Goal: Information Seeking & Learning: Find specific fact

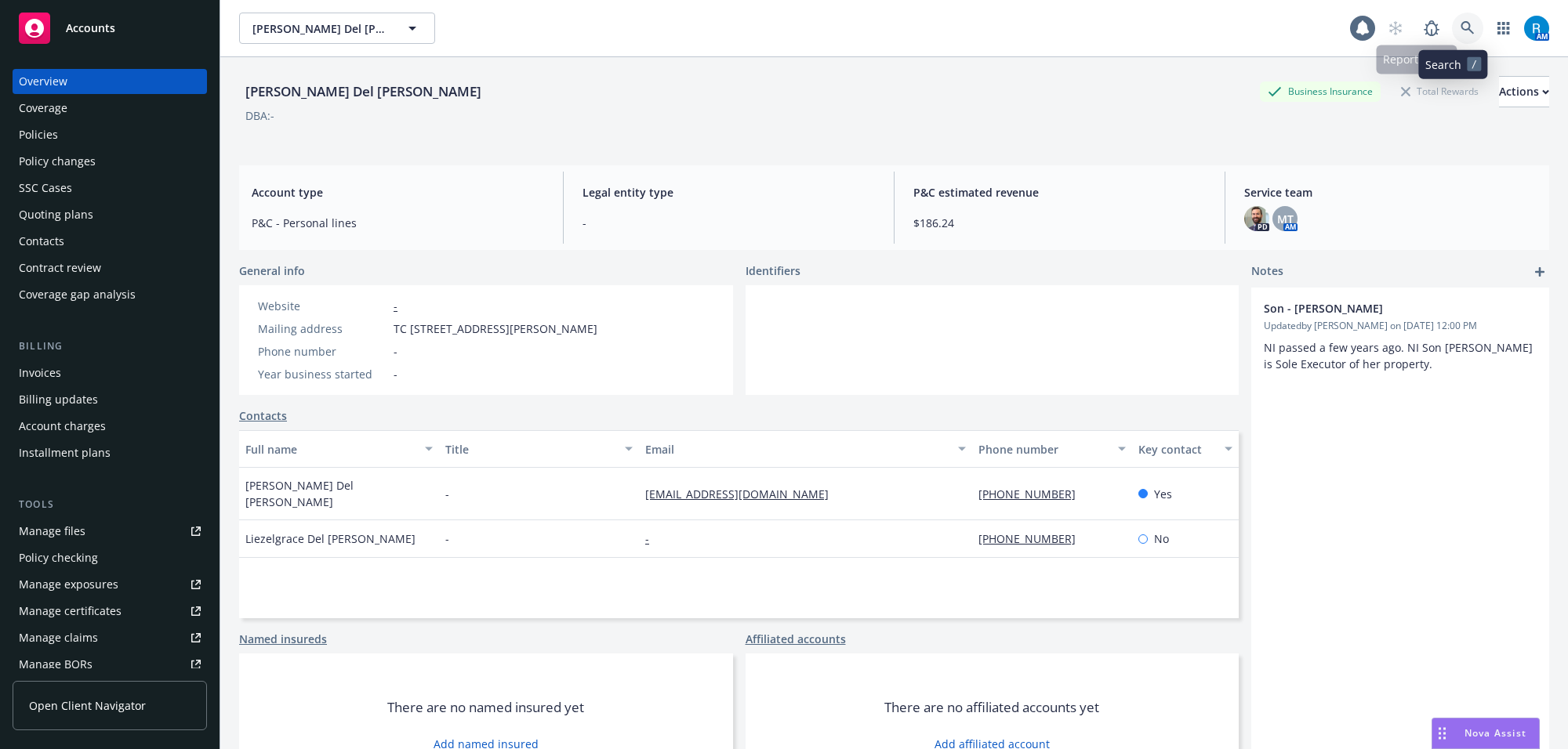
click at [1460, 21] on icon at bounding box center [1468, 28] width 14 height 14
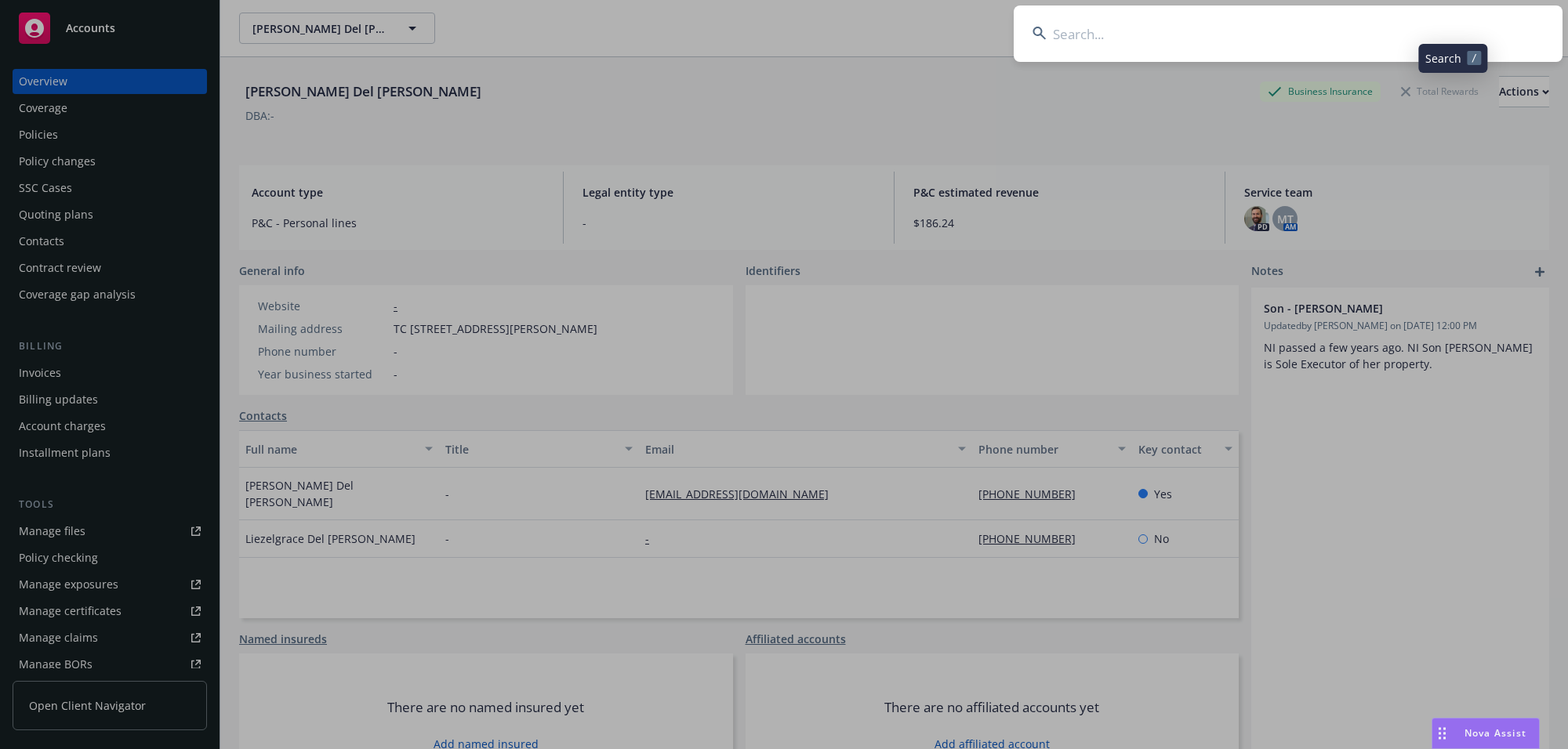
type input "[PERSON_NAME]"
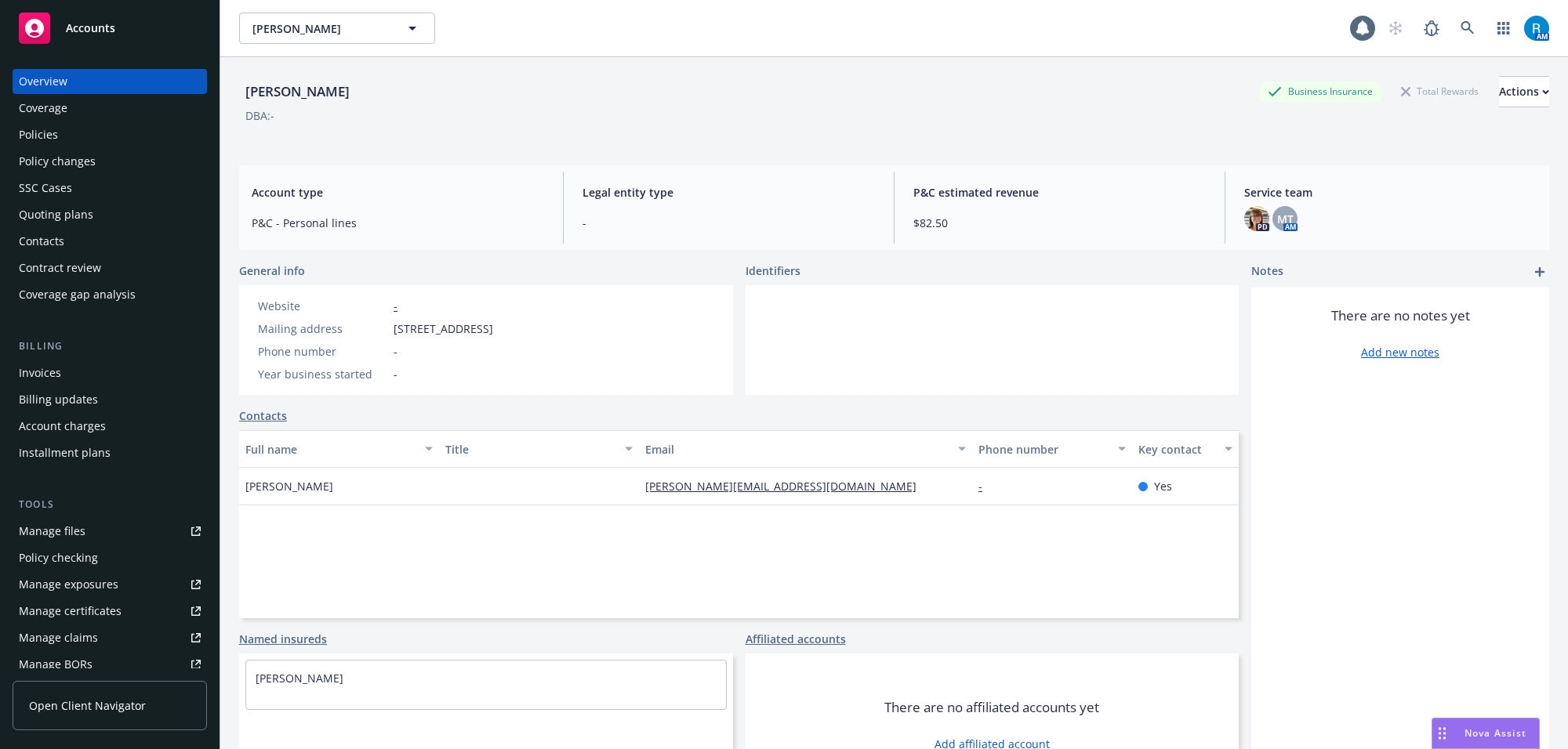
click at [57, 139] on div "Policies" at bounding box center [38, 135] width 39 height 25
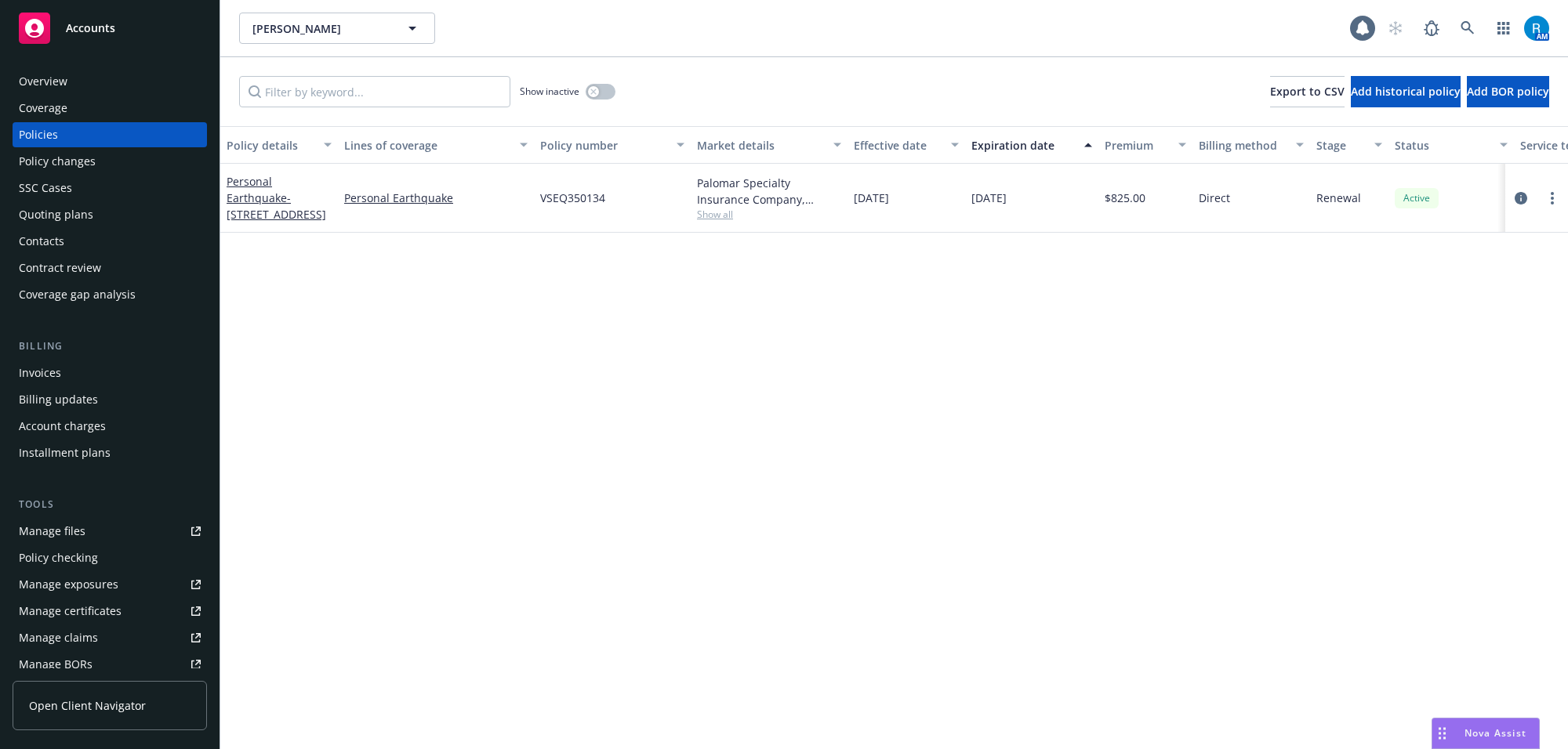
click at [535, 196] on div "VSEQ350134" at bounding box center [612, 198] width 156 height 69
click at [558, 203] on span "VSEQ350134" at bounding box center [572, 197] width 65 height 17
copy span "VSEQ350134"
click at [276, 198] on link "Personal Earthquake - 1167 ROXBURY DR 103 LOS ANGELES, CA 90035" at bounding box center [276, 198] width 100 height 48
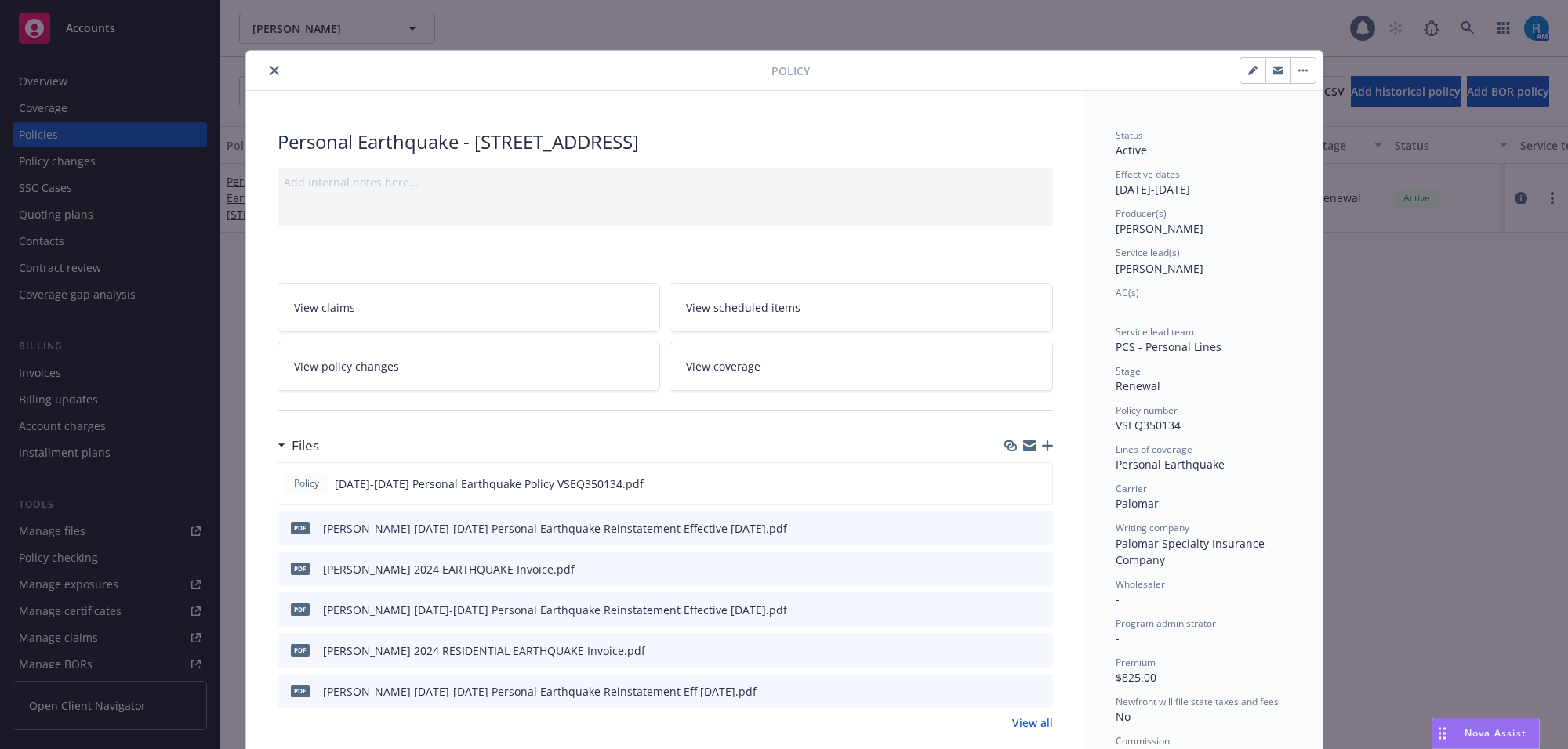
drag, startPoint x: 1035, startPoint y: 482, endPoint x: 1067, endPoint y: 486, distance: 32.2
click at [1034, 482] on icon "preview file" at bounding box center [1037, 482] width 14 height 11
click at [269, 68] on icon "close" at bounding box center [274, 70] width 10 height 10
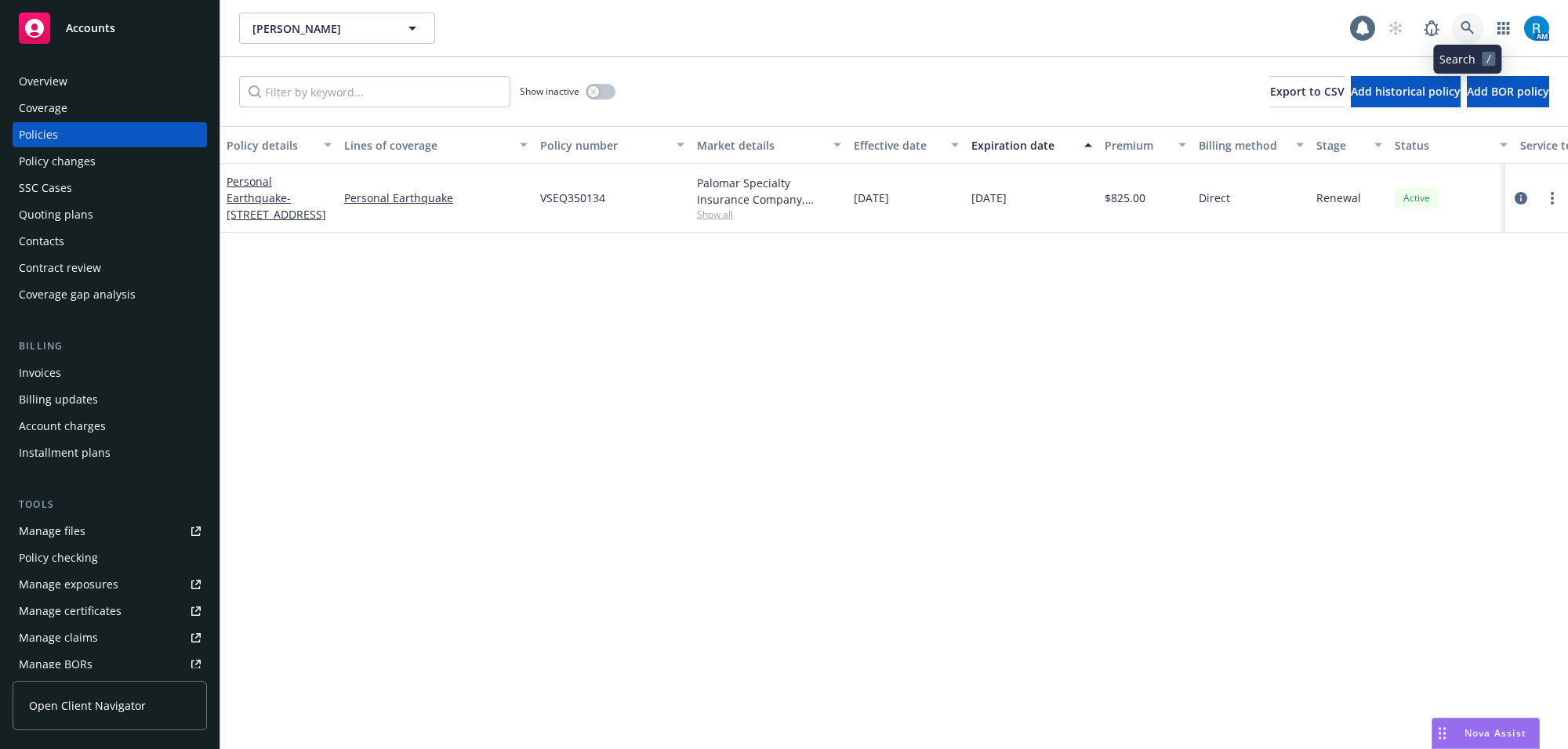
click at [1460, 31] on icon at bounding box center [1468, 28] width 14 height 14
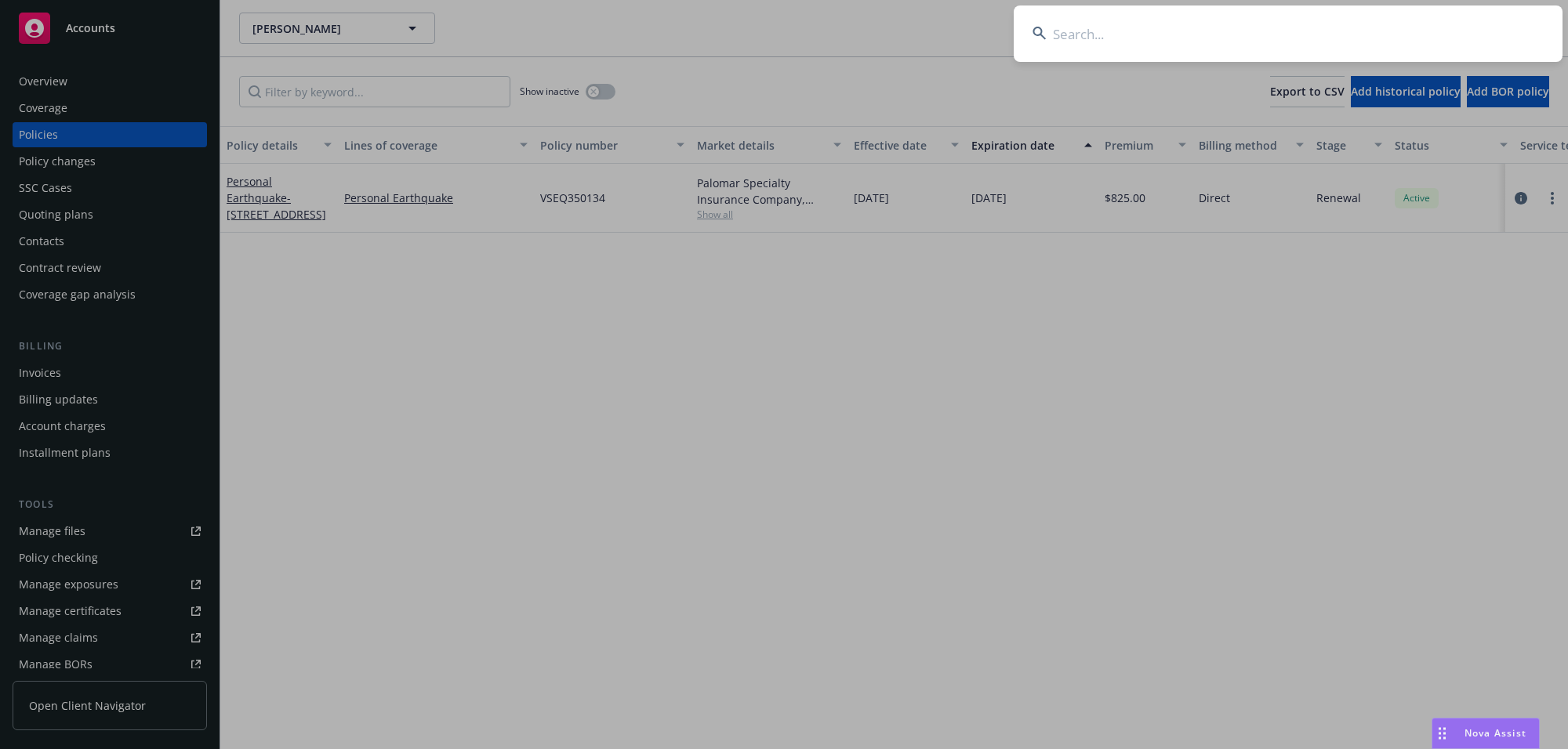
type input "RUTH GADDIS"
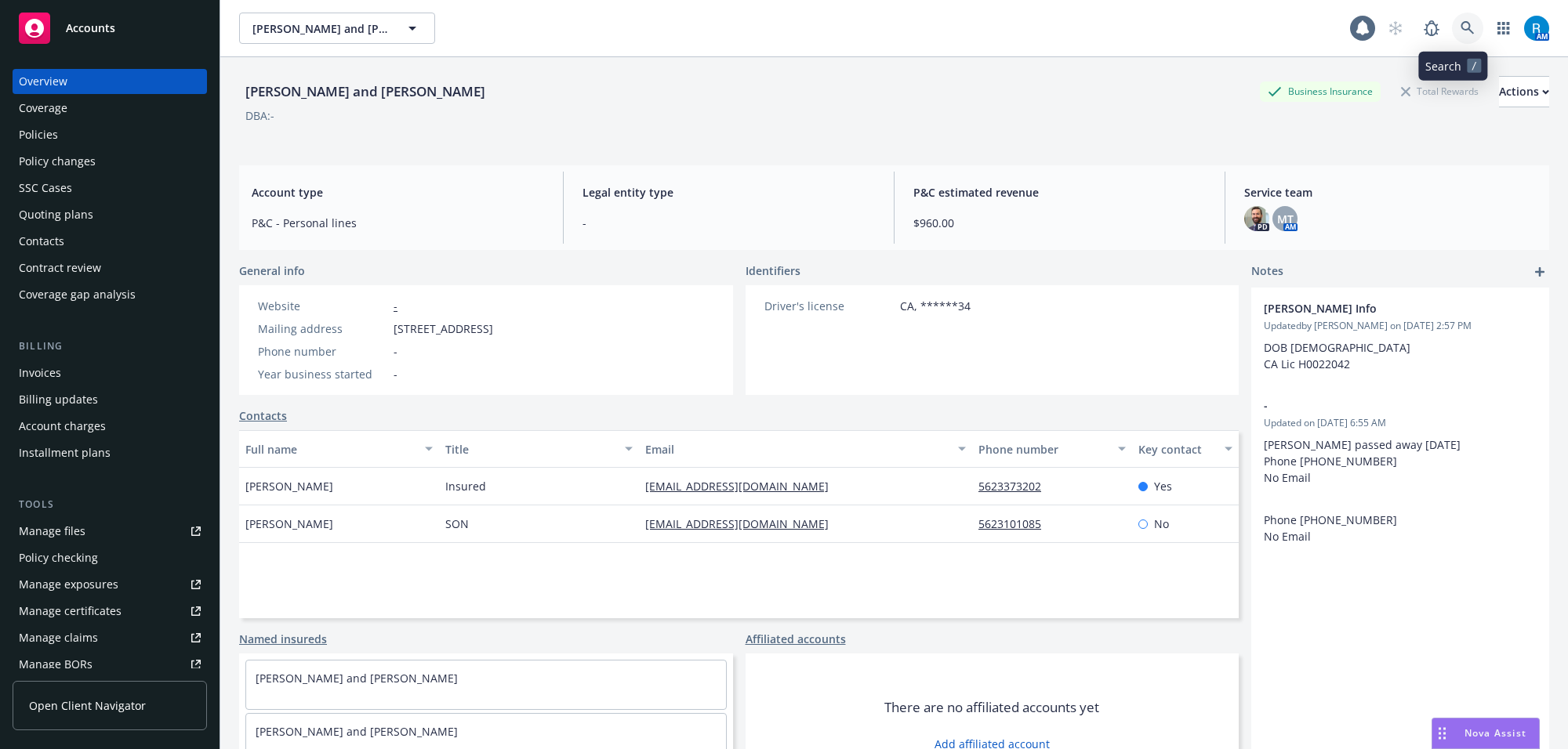
click at [1466, 36] on link at bounding box center [1468, 28] width 31 height 31
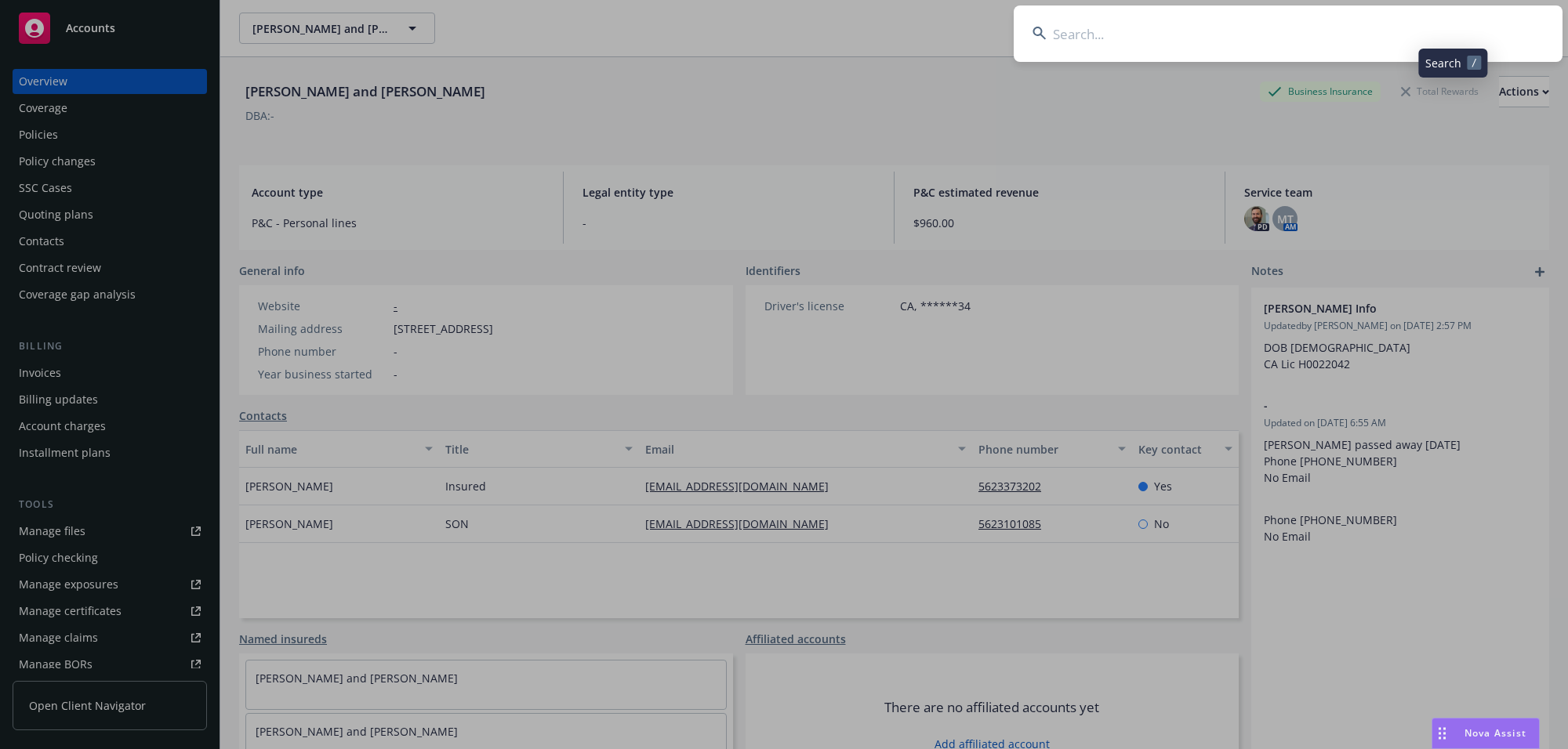
type input "Gaddis, John & Ruth"
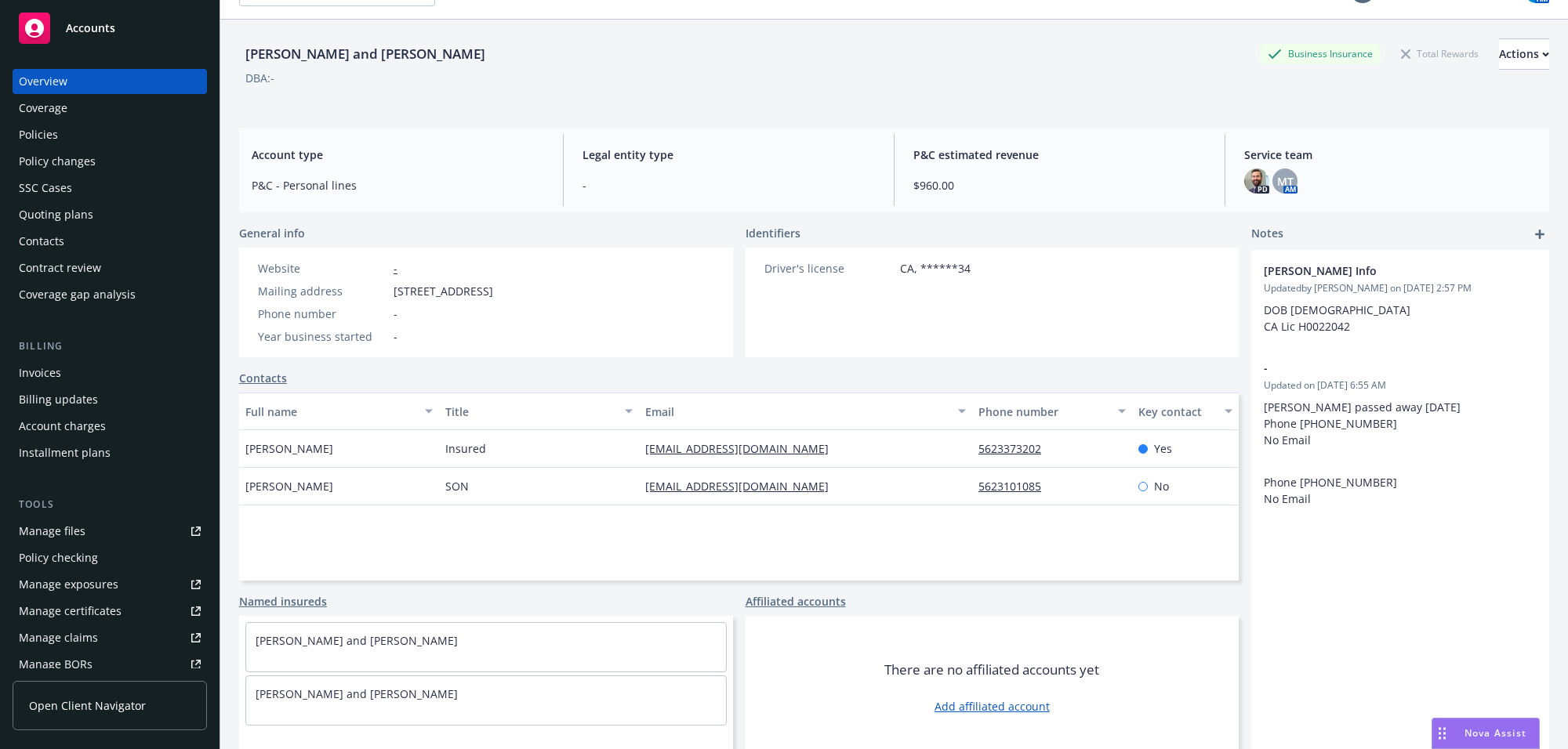
scroll to position [57, 0]
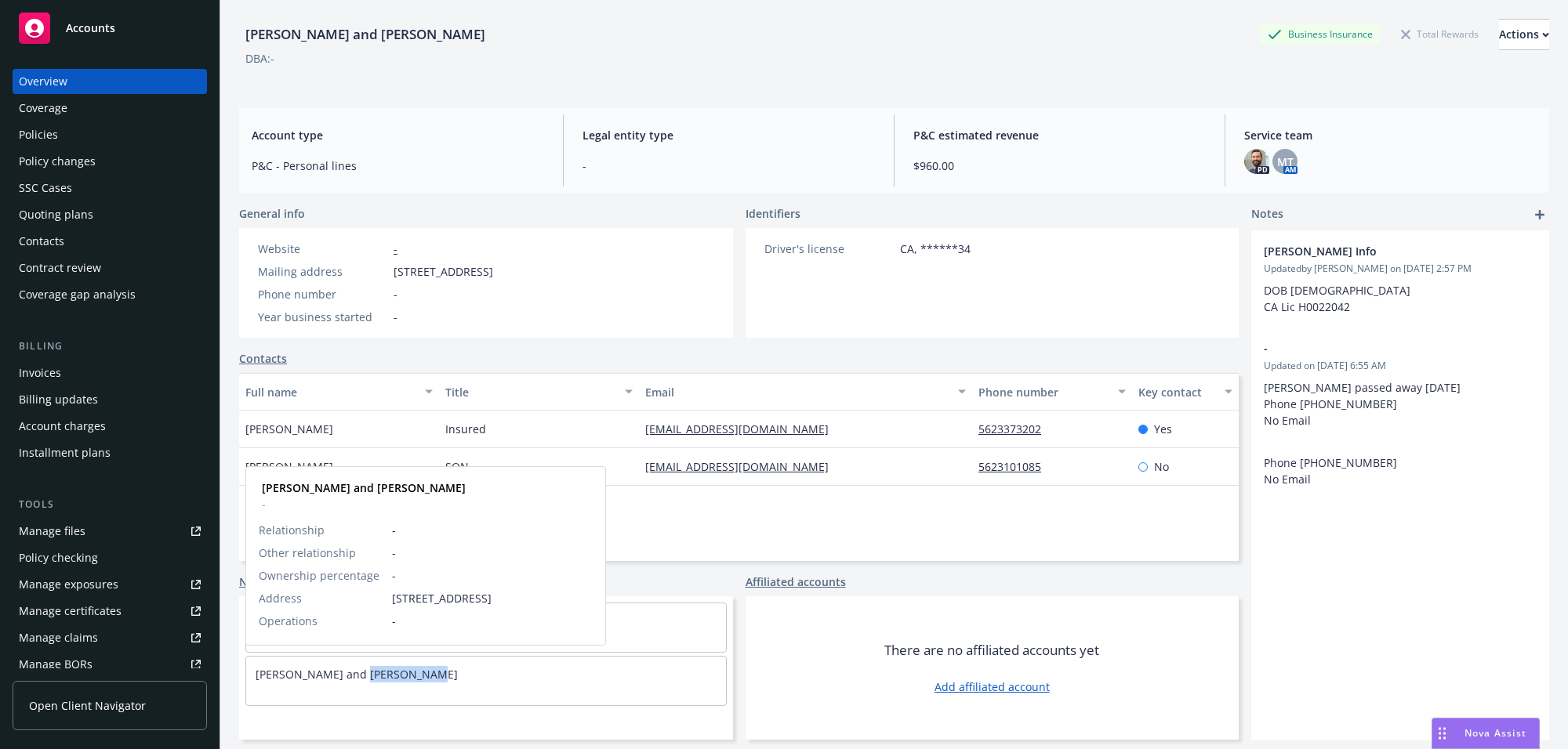
drag, startPoint x: 440, startPoint y: 682, endPoint x: 356, endPoint y: 684, distance: 84.0
click at [356, 684] on div "John W Gaddis and Ruth Gaddis" at bounding box center [486, 674] width 480 height 36
copy link "Ruth Gaddis"
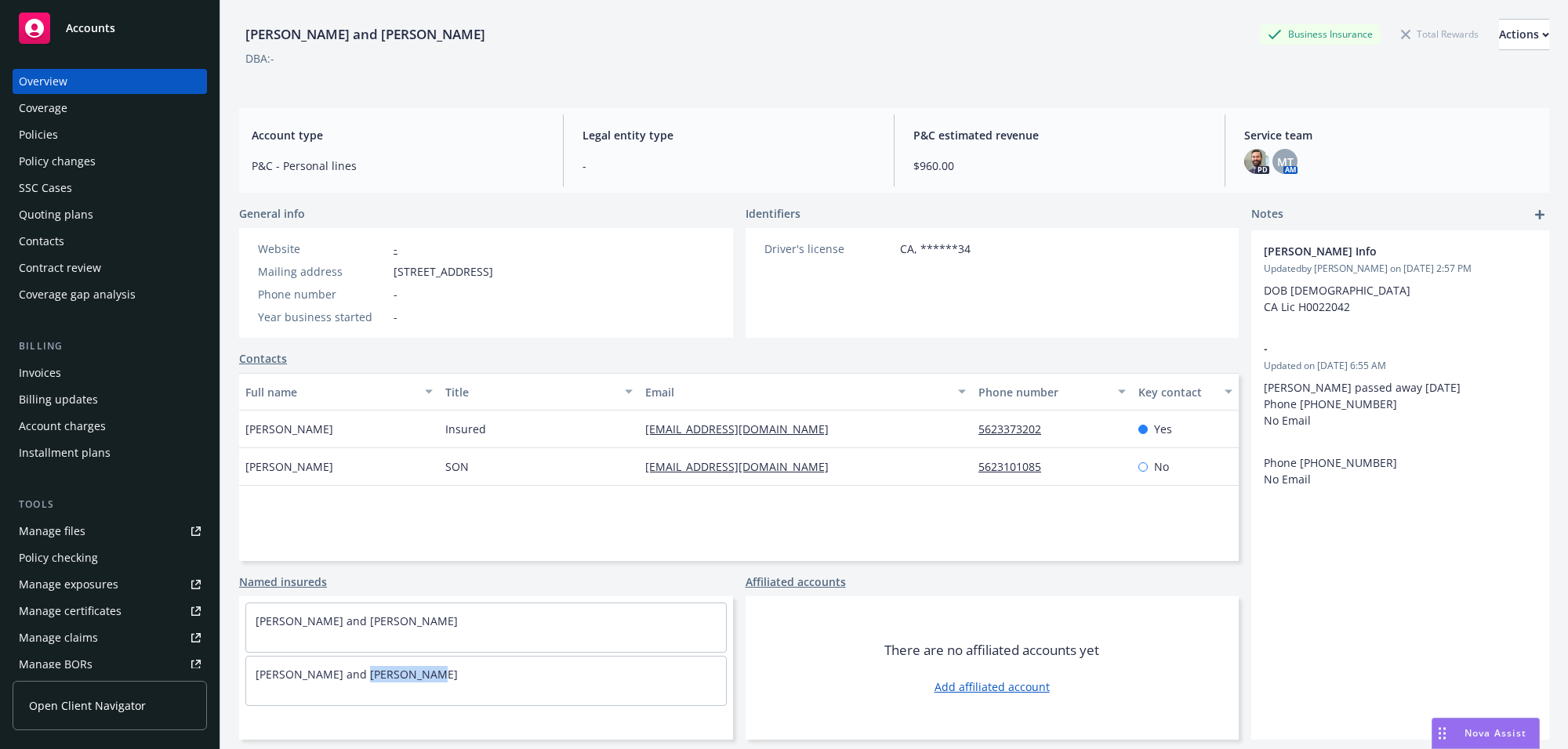
drag, startPoint x: 392, startPoint y: 269, endPoint x: 633, endPoint y: 275, distance: 241.1
click at [512, 275] on div "Website - Mailing address 4114 Hathaway Ave, Long Beach, CA, 90815 Phone number…" at bounding box center [375, 283] width 273 height 109
copy span "4114 Hathaway Ave, Long Beach, CA, 90815"
click at [73, 149] on div "Policy changes" at bounding box center [57, 162] width 76 height 25
click at [63, 135] on div "Policies" at bounding box center [109, 135] width 182 height 25
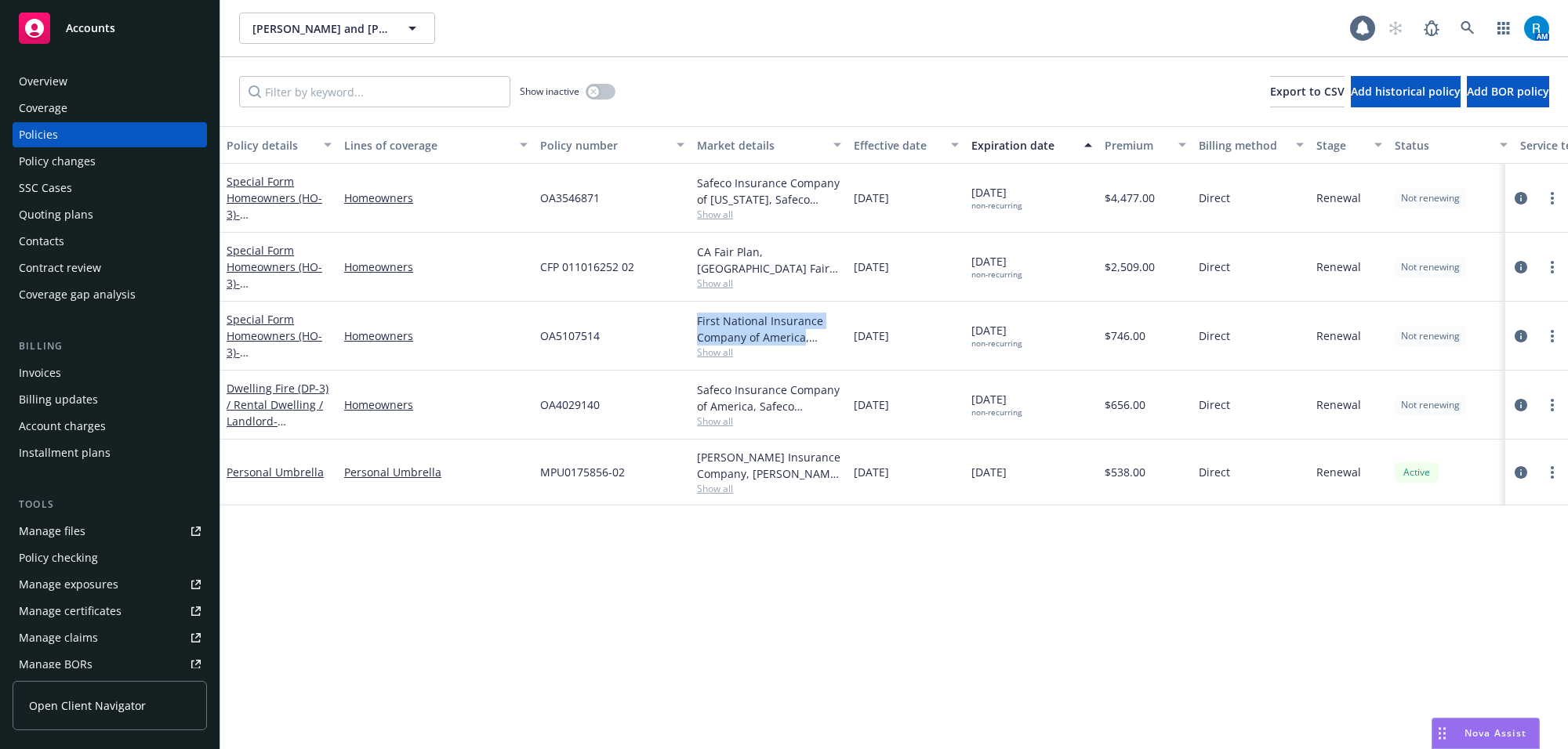
drag, startPoint x: 692, startPoint y: 318, endPoint x: 802, endPoint y: 339, distance: 112.0
click at [802, 339] on div "First National Insurance Company of America, Safeco Insurance (Liberty Mutual) …" at bounding box center [769, 337] width 156 height 69
copy div "First National Insurance Company of America"
click at [248, 339] on link "Special Form Homeowners (HO-3) - 681 Tamarack RD Cedar Glan CA92352" at bounding box center [276, 344] width 100 height 64
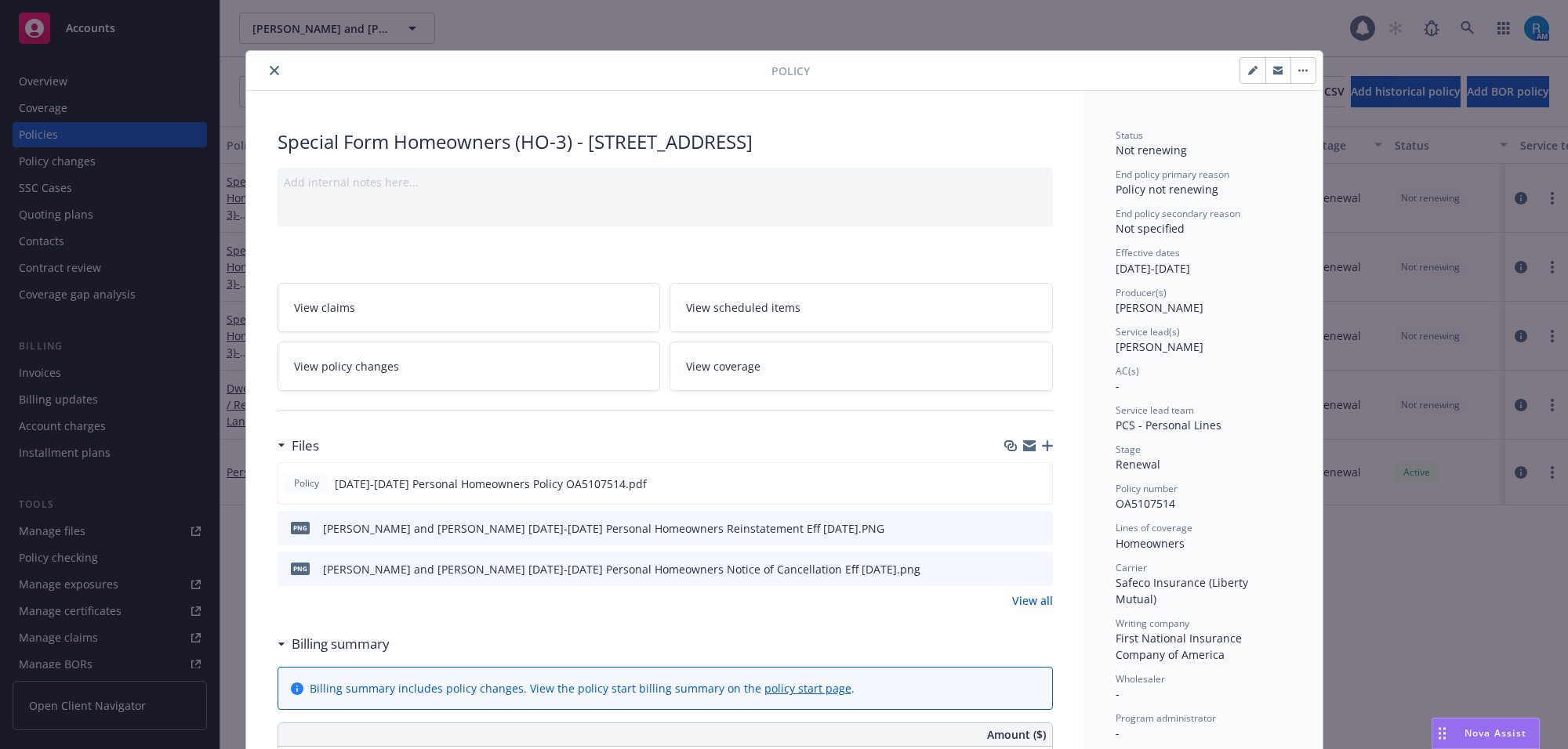
drag, startPoint x: 584, startPoint y: 138, endPoint x: 924, endPoint y: 133, distance: 340.0
click at [924, 133] on div "Special Form Homeowners (HO-3) - 681 Tamarack RD Cedar Glan CA92352" at bounding box center [665, 142] width 775 height 27
copy div "681 Tamarack RD Cedar Glan CA92352"
click at [269, 69] on icon "close" at bounding box center [274, 70] width 10 height 10
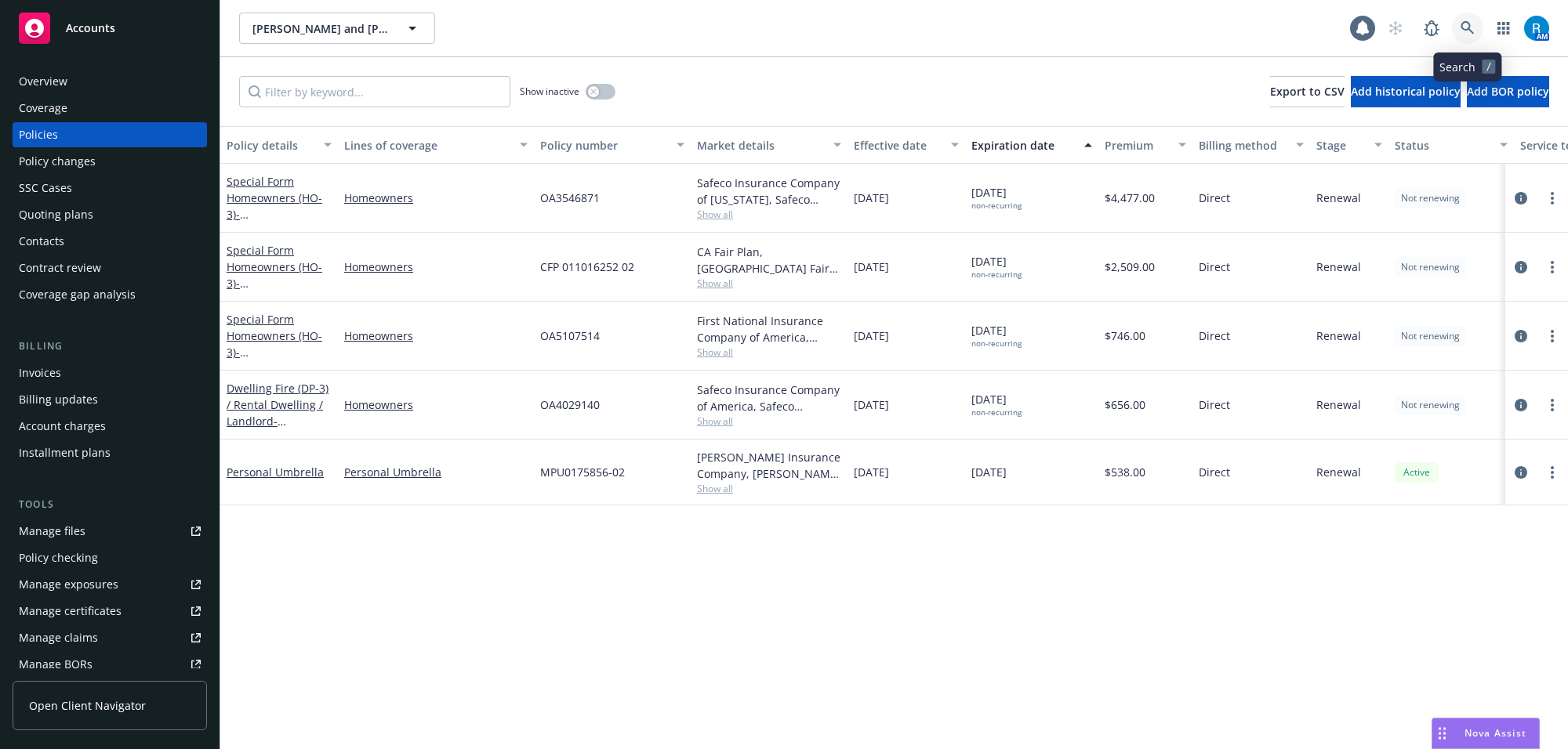
click at [1466, 29] on icon at bounding box center [1467, 28] width 13 height 13
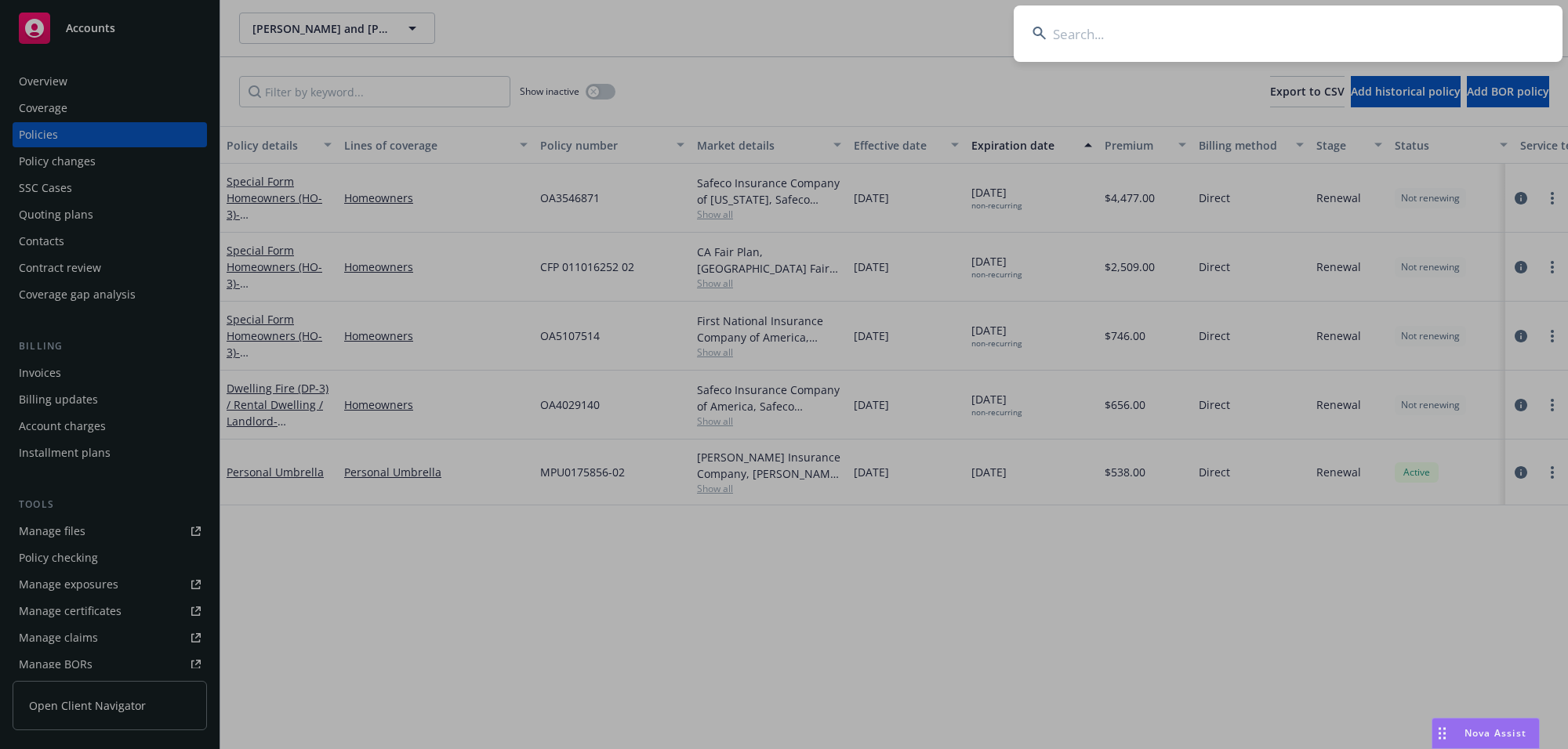
type input "Ruffin, Helena"
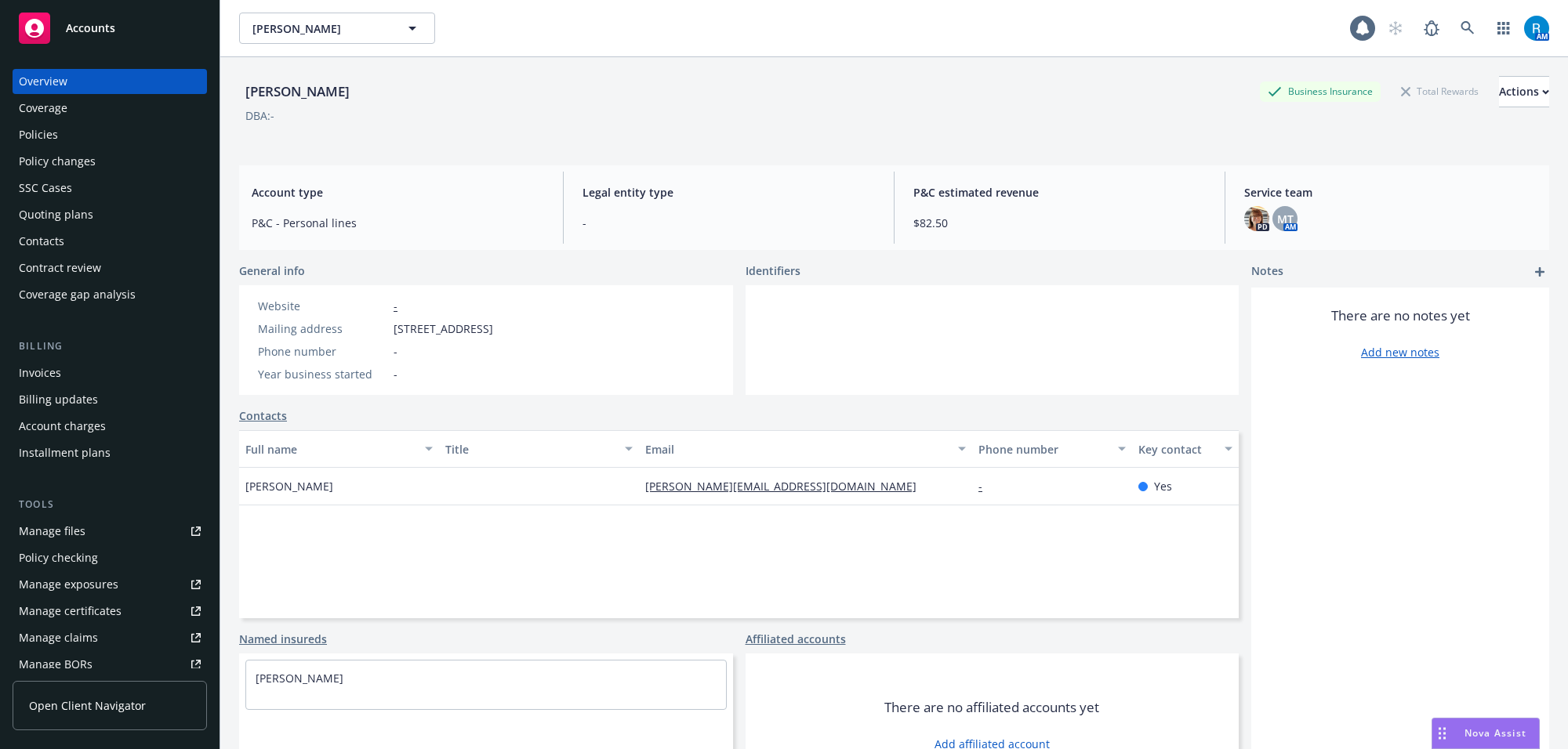
drag, startPoint x: 68, startPoint y: 67, endPoint x: 76, endPoint y: 76, distance: 12.0
click at [68, 68] on div "Overview Coverage Policies Policy changes SSC Cases Quoting plans Contacts Cont…" at bounding box center [109, 399] width 220 height 699
drag, startPoint x: 228, startPoint y: 91, endPoint x: 359, endPoint y: 99, distance: 131.2
click at [359, 99] on div "Helena Ruffin Business Insurance Total Rewards Actions DBA: - Account type P&C …" at bounding box center [894, 431] width 1348 height 749
copy div "[PERSON_NAME]"
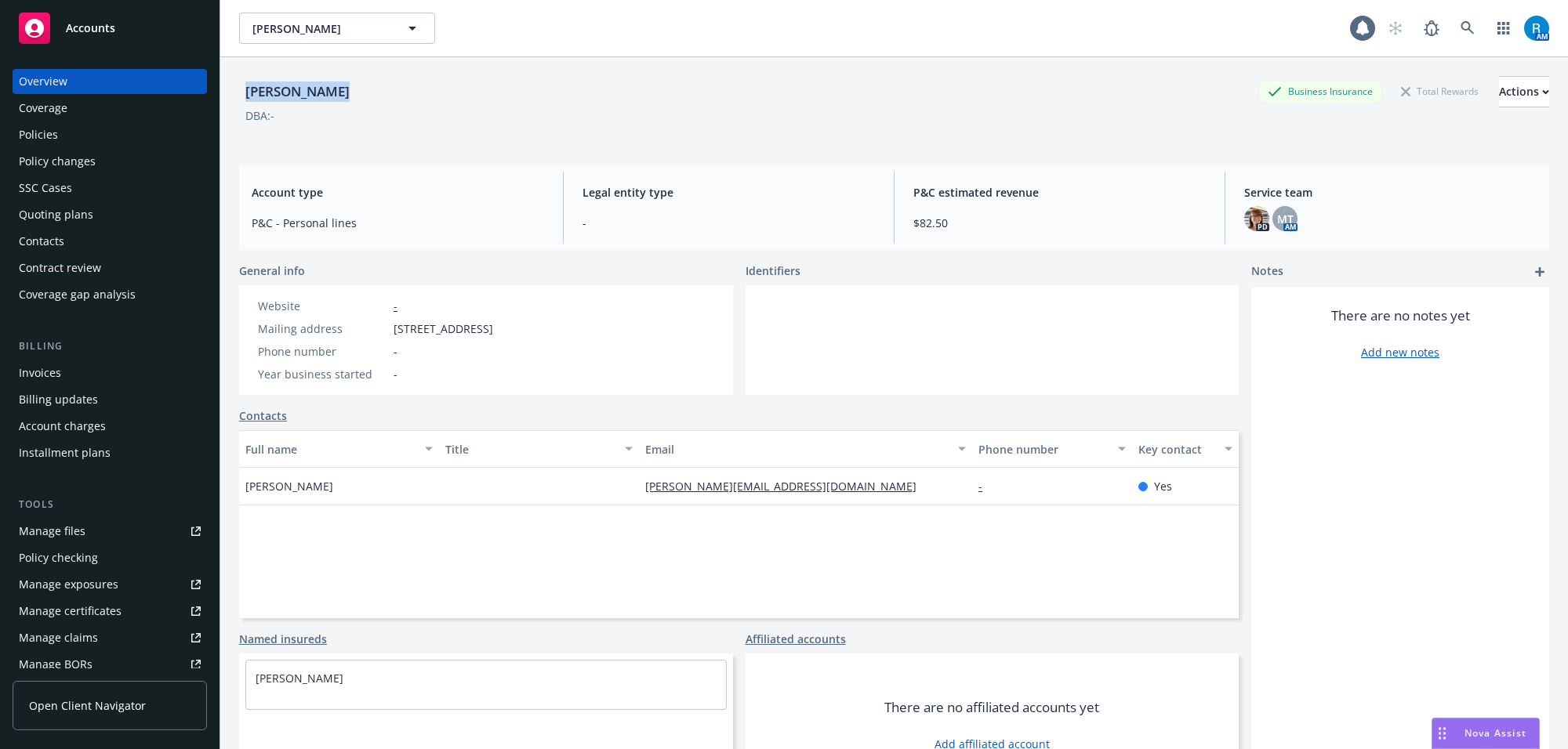
drag, startPoint x: 393, startPoint y: 331, endPoint x: 614, endPoint y: 320, distance: 221.3
click at [625, 323] on div "Website - Mailing address 5700 Timber Lane, Charlotte, NC, 28270 Phone number -…" at bounding box center [486, 339] width 494 height 109
copy div "5700 Timber Lane, Charlotte, NC, 28270"
click at [109, 139] on div "Policies" at bounding box center [109, 135] width 182 height 25
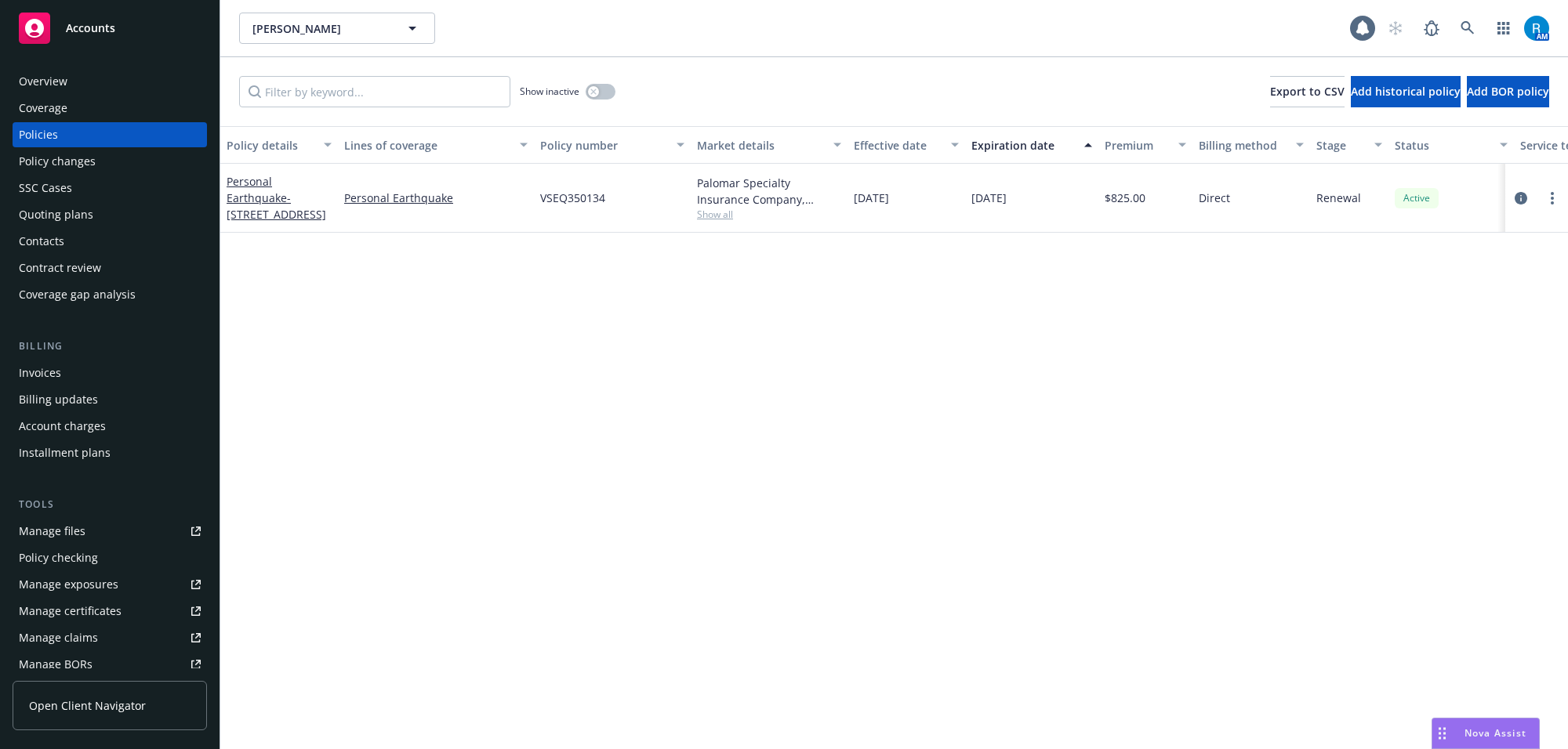
click at [571, 198] on span "VSEQ350134" at bounding box center [572, 197] width 65 height 17
copy span "VSEQ350134"
click at [996, 208] on div "[DATE]" at bounding box center [1032, 198] width 133 height 69
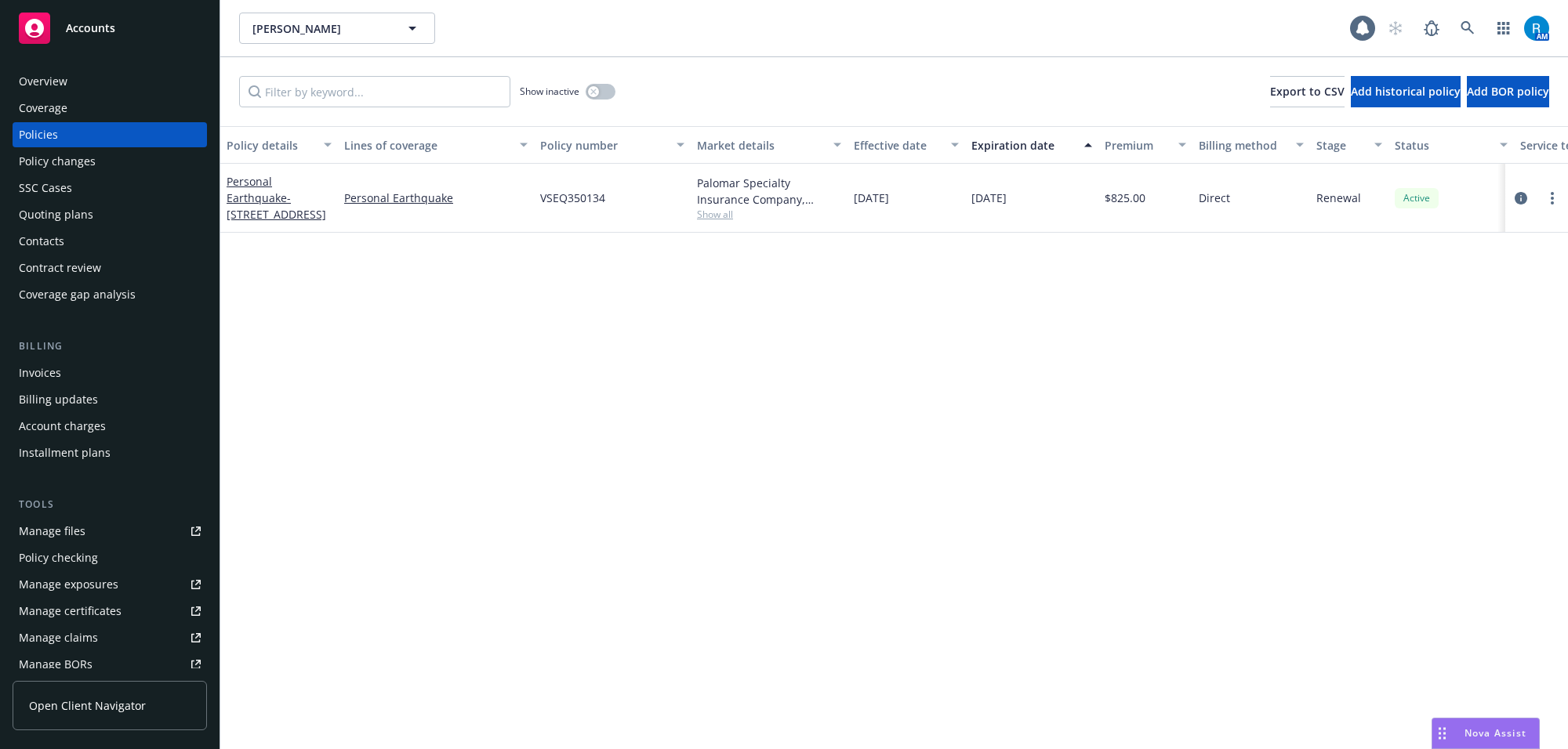
click at [1007, 205] on div "[DATE]" at bounding box center [1032, 198] width 133 height 69
click at [1007, 205] on span "[DATE]" at bounding box center [989, 197] width 36 height 17
copy span "[DATE]"
click at [278, 197] on link "Personal Earthquake - 1167 ROXBURY DR 103 LOS ANGELES, CA 90035" at bounding box center [276, 198] width 100 height 48
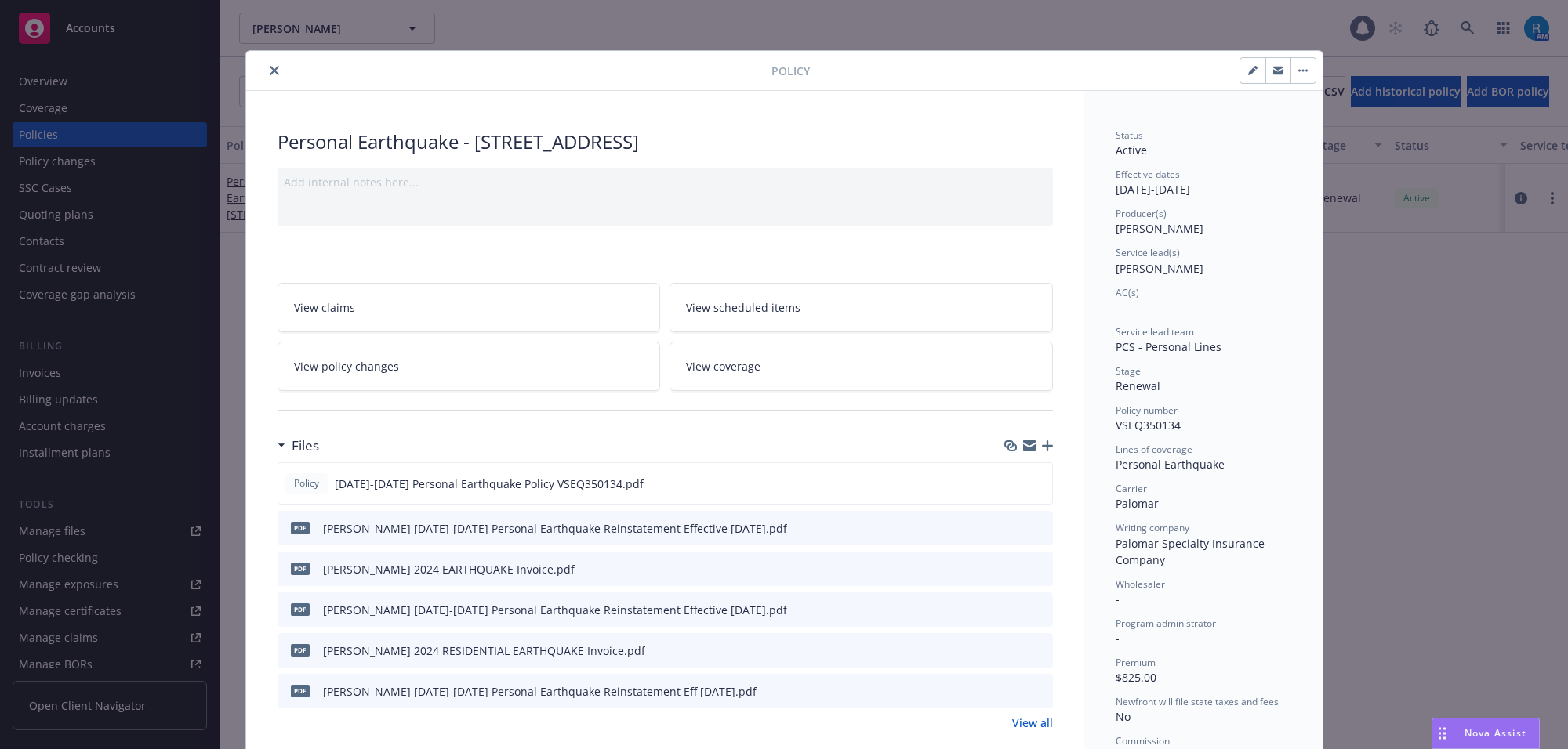
click at [696, 314] on span "View scheduled items" at bounding box center [743, 307] width 115 height 17
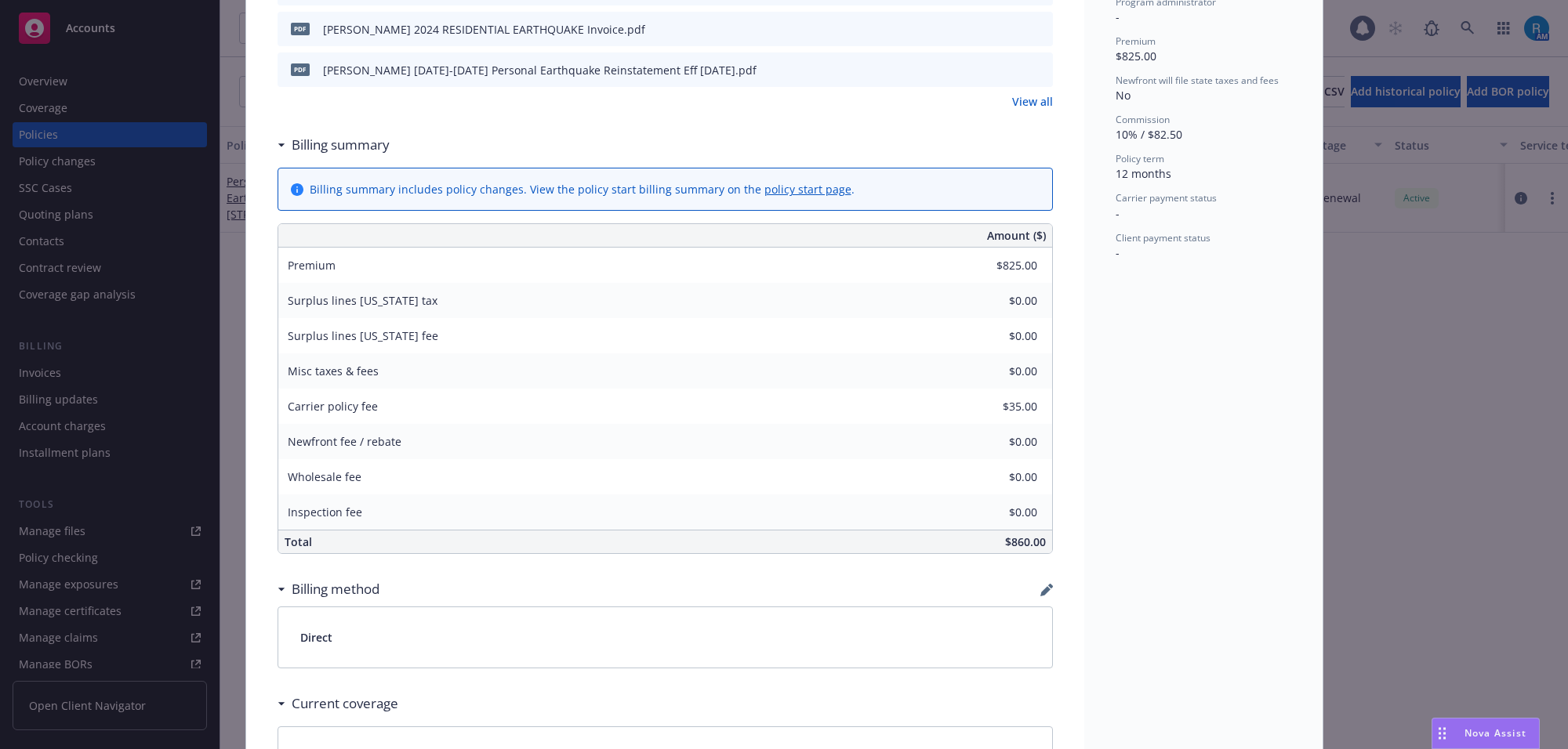
scroll to position [784, 0]
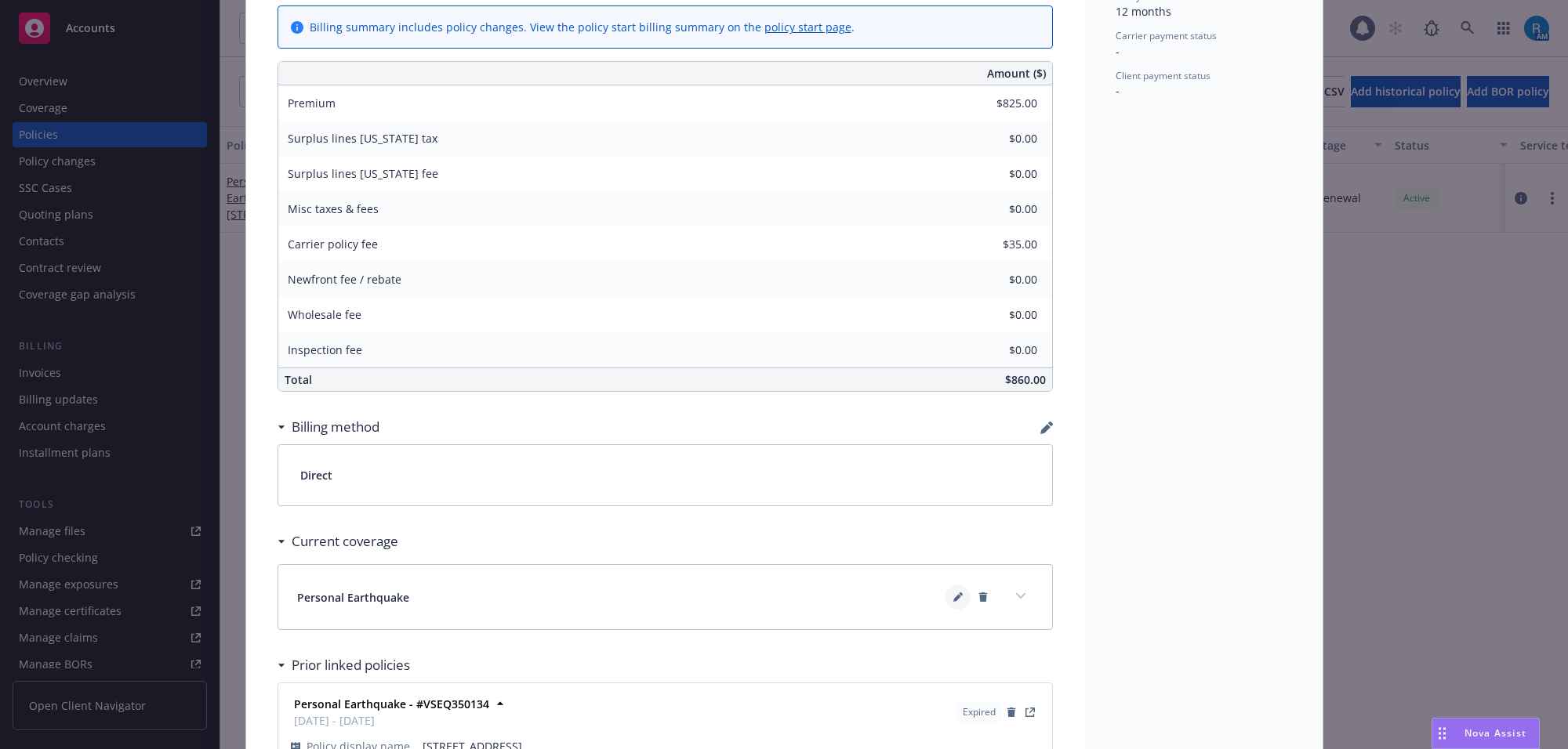
click at [954, 602] on icon at bounding box center [958, 597] width 10 height 10
type textarea "x"
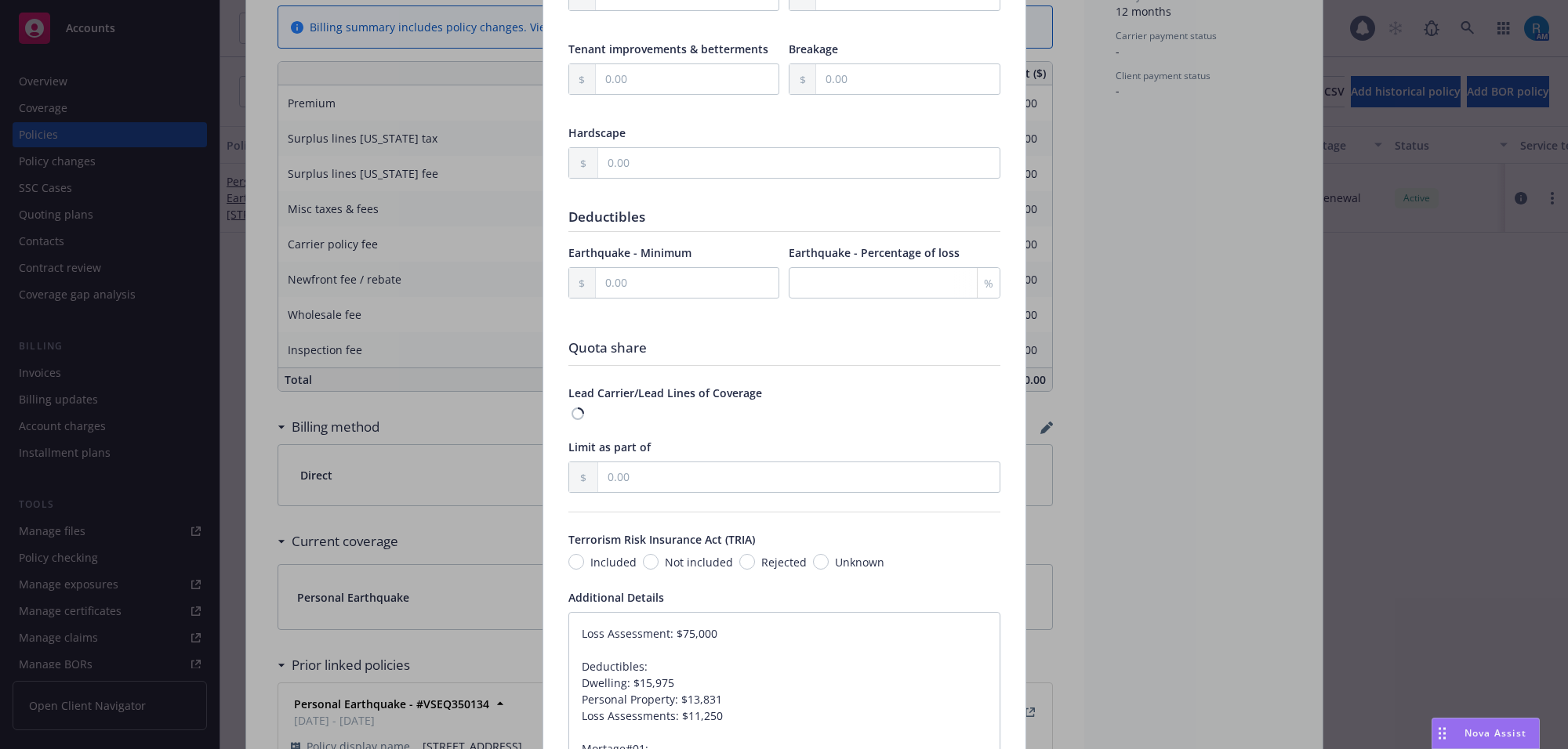
scroll to position [913, 0]
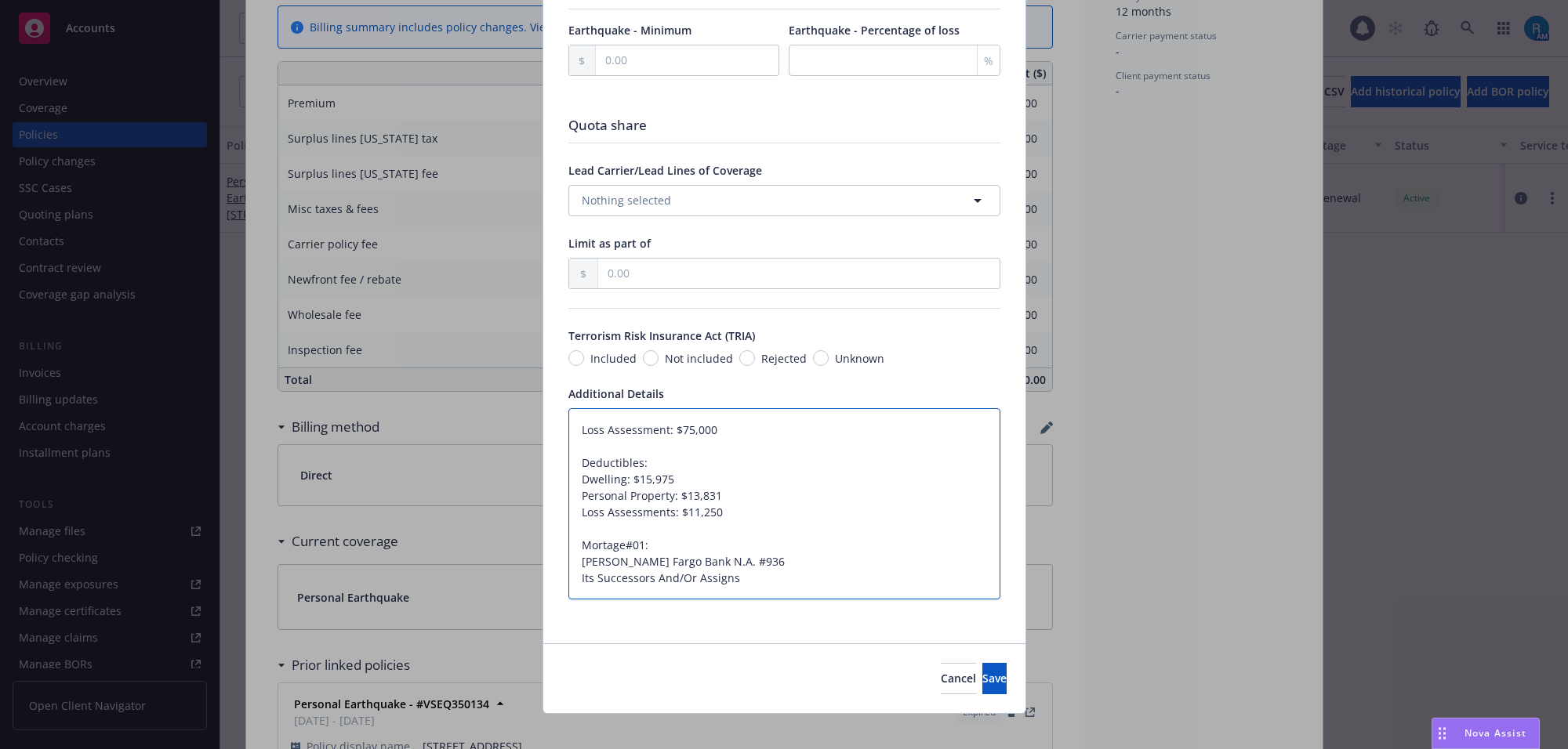
drag, startPoint x: 740, startPoint y: 581, endPoint x: 564, endPoint y: 548, distance: 179.1
click at [568, 548] on textarea "Loss Assessment: $75,000 Deductibles: Dwelling: $15,975 Personal Property: $13,…" at bounding box center [784, 505] width 432 height 192
drag, startPoint x: 575, startPoint y: 435, endPoint x: 719, endPoint y: 432, distance: 144.0
click at [719, 432] on textarea "Loss Assessment: $75,000 Deductibles: Dwelling: $15,975 Personal Property: $13,…" at bounding box center [784, 505] width 432 height 192
drag, startPoint x: 847, startPoint y: 680, endPoint x: 903, endPoint y: 745, distance: 85.8
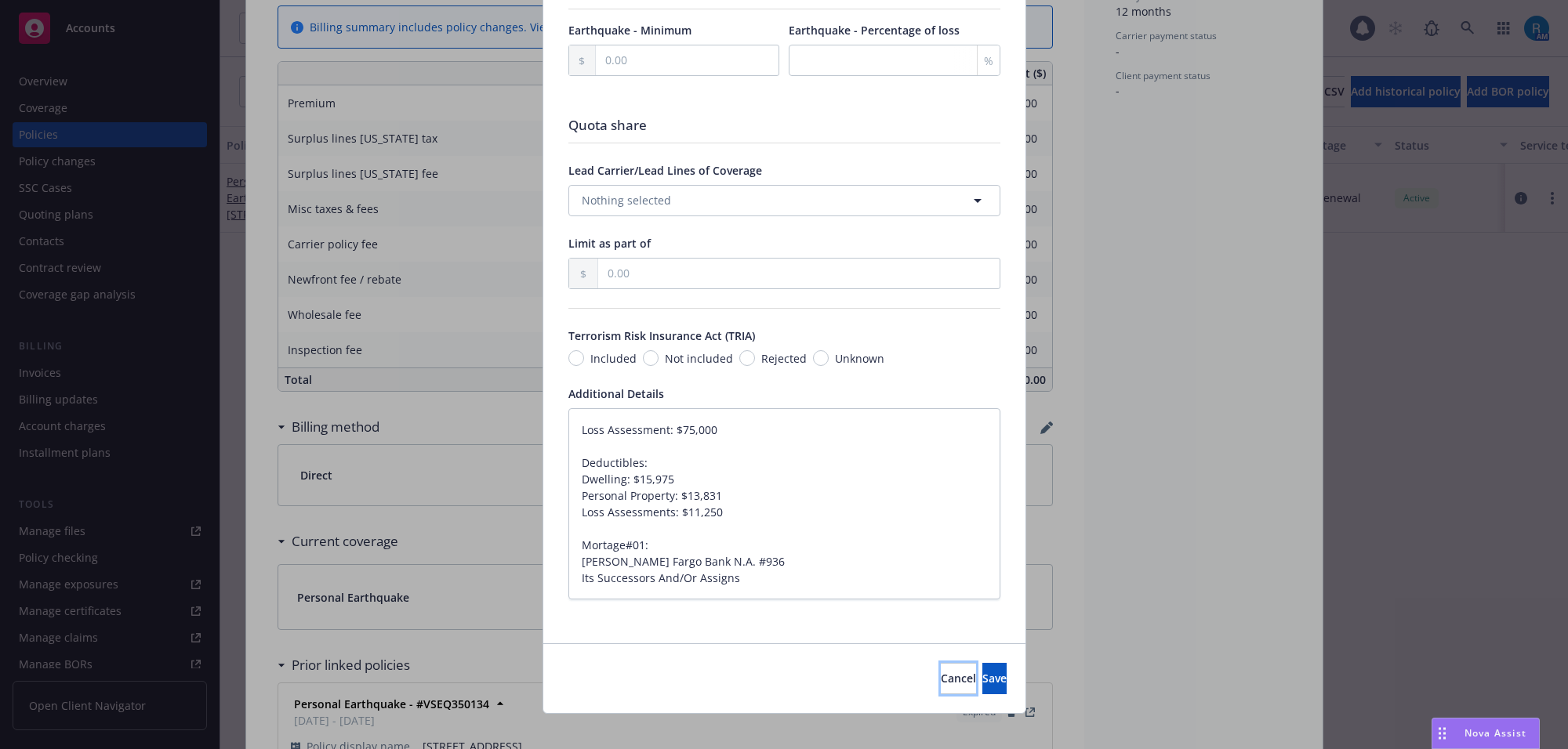
click at [940, 680] on button "Cancel" at bounding box center [958, 678] width 36 height 31
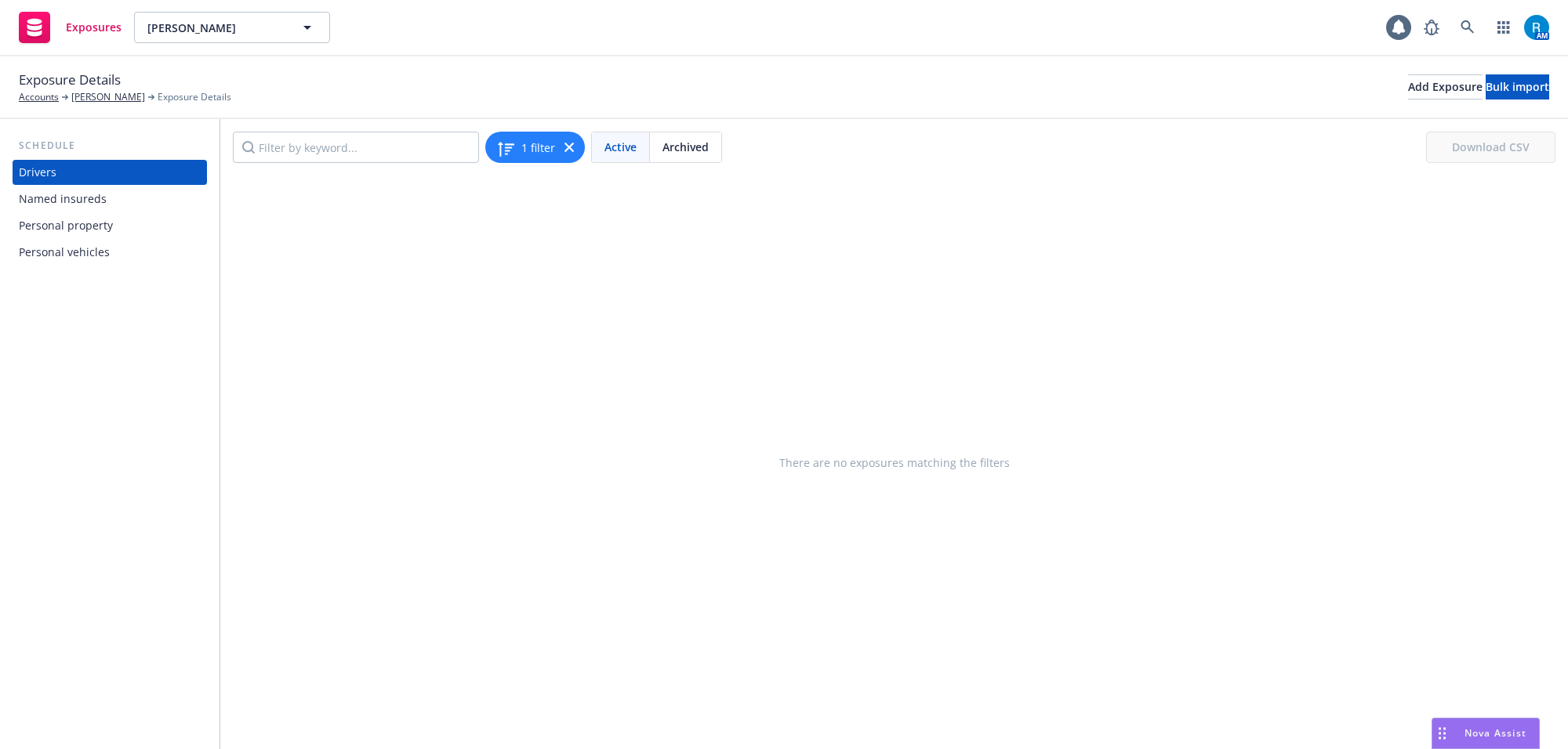
drag, startPoint x: 76, startPoint y: 257, endPoint x: 69, endPoint y: 235, distance: 23.1
click at [76, 257] on div "Personal vehicles" at bounding box center [64, 252] width 91 height 25
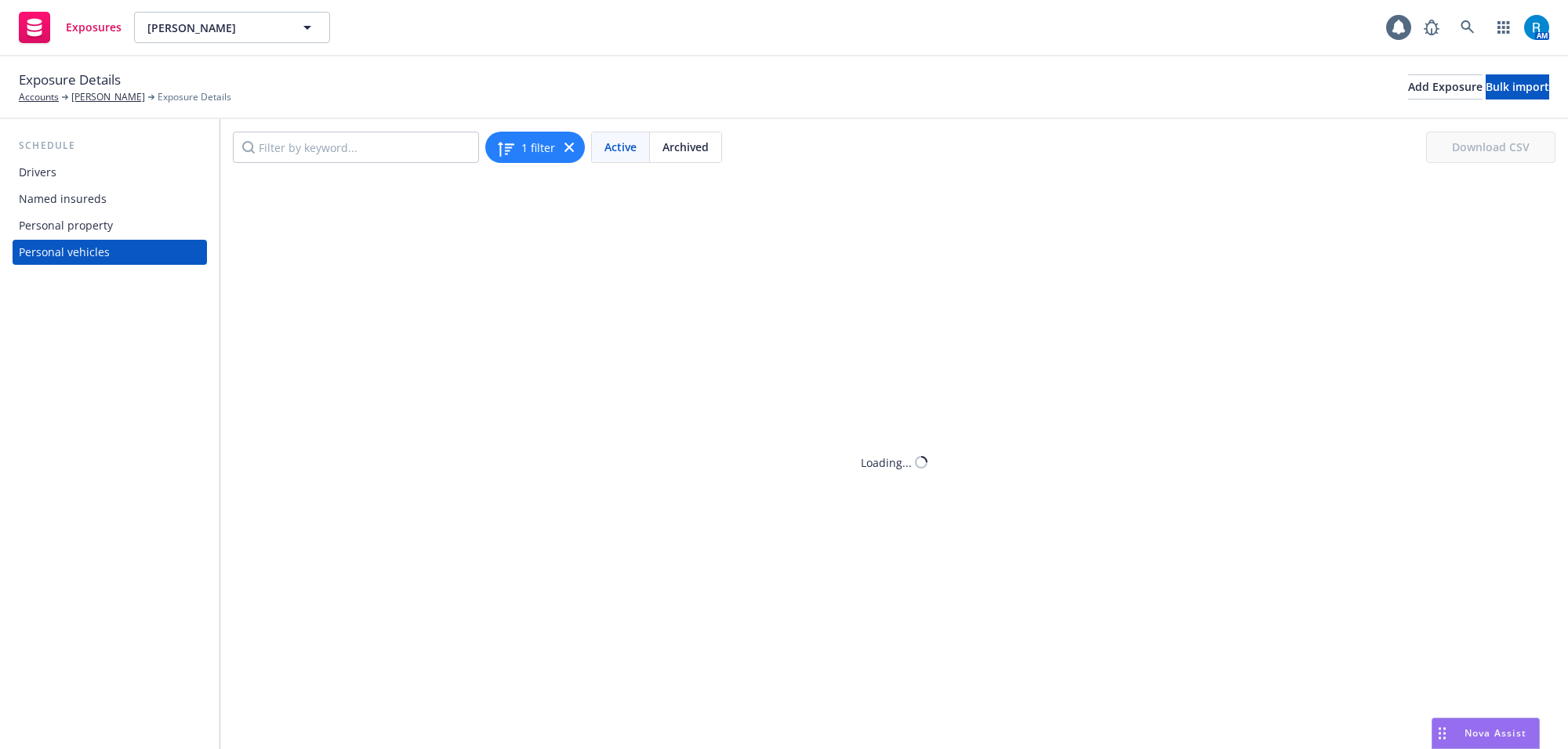
click at [67, 227] on div "Personal property" at bounding box center [66, 226] width 94 height 25
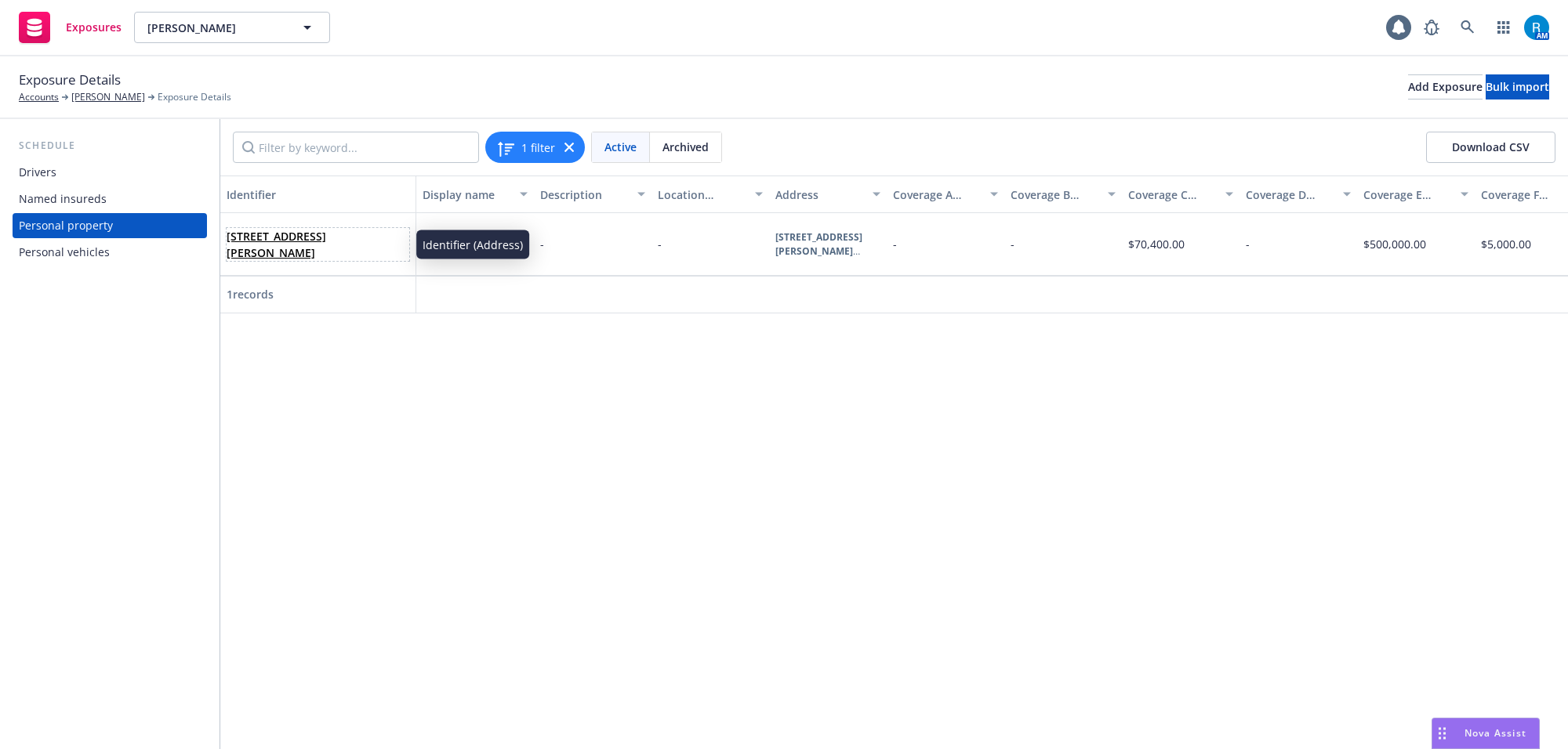
click at [291, 236] on link "[STREET_ADDRESS][PERSON_NAME]" at bounding box center [276, 244] width 100 height 31
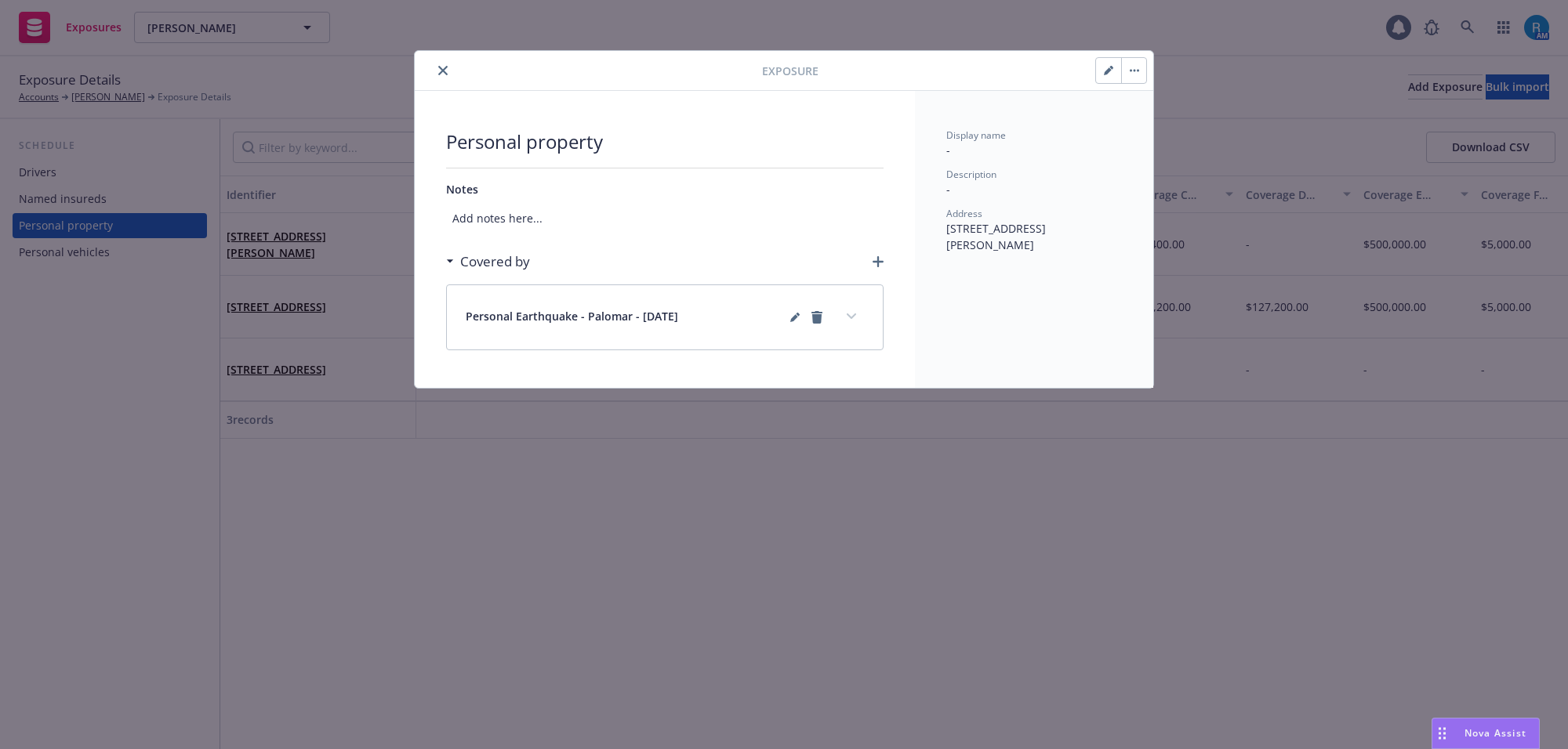
drag, startPoint x: 1040, startPoint y: 245, endPoint x: 933, endPoint y: 234, distance: 107.6
click at [933, 234] on div "Display name - Description - Address [STREET_ADDRESS]" at bounding box center [1034, 239] width 238 height 297
copy span "[STREET_ADDRESS][PERSON_NAME]"
